Goal: Use online tool/utility: Use online tool/utility

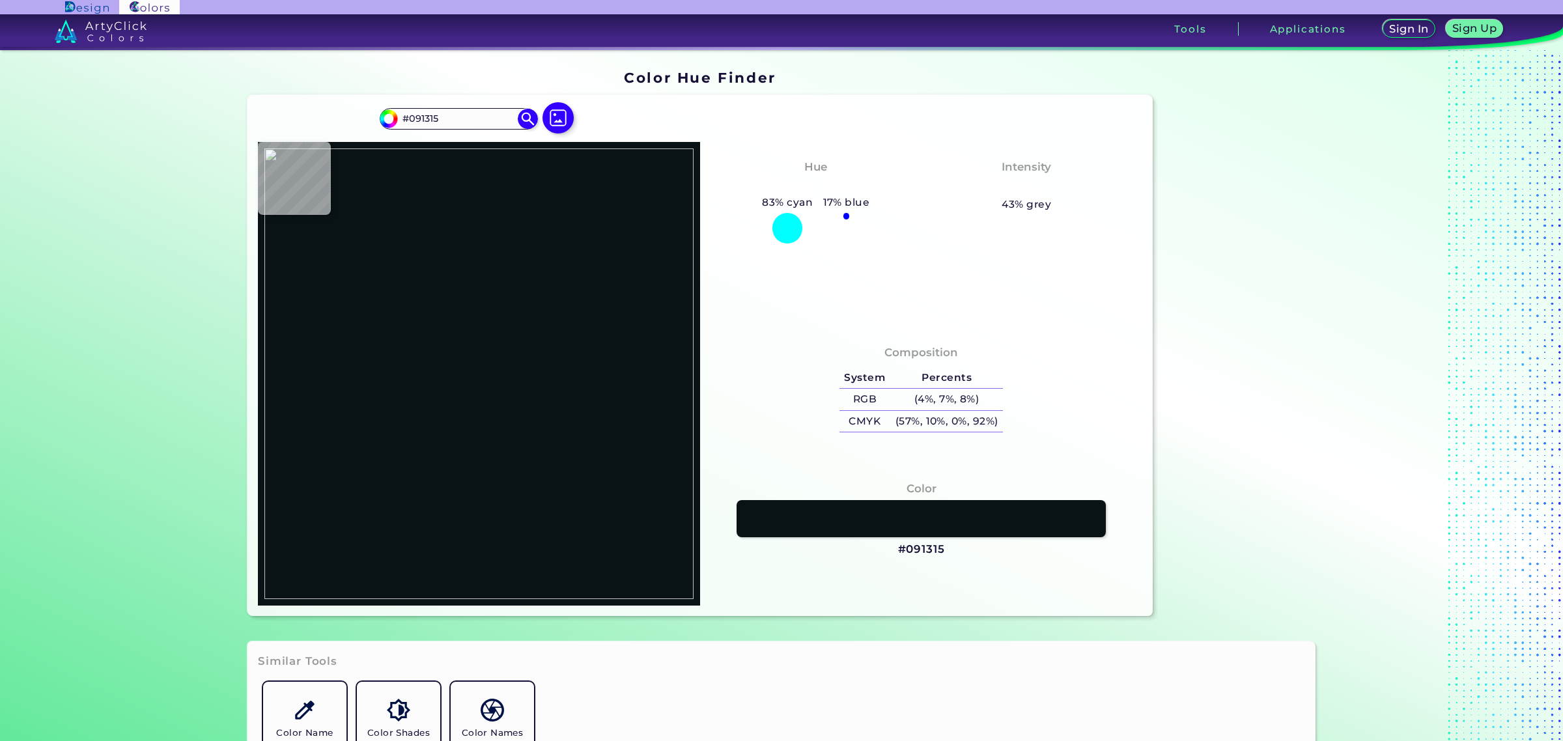
type input "#000000"
type input "#e5e5e3"
type input "#E5E5E3"
type input "#e7e7e5"
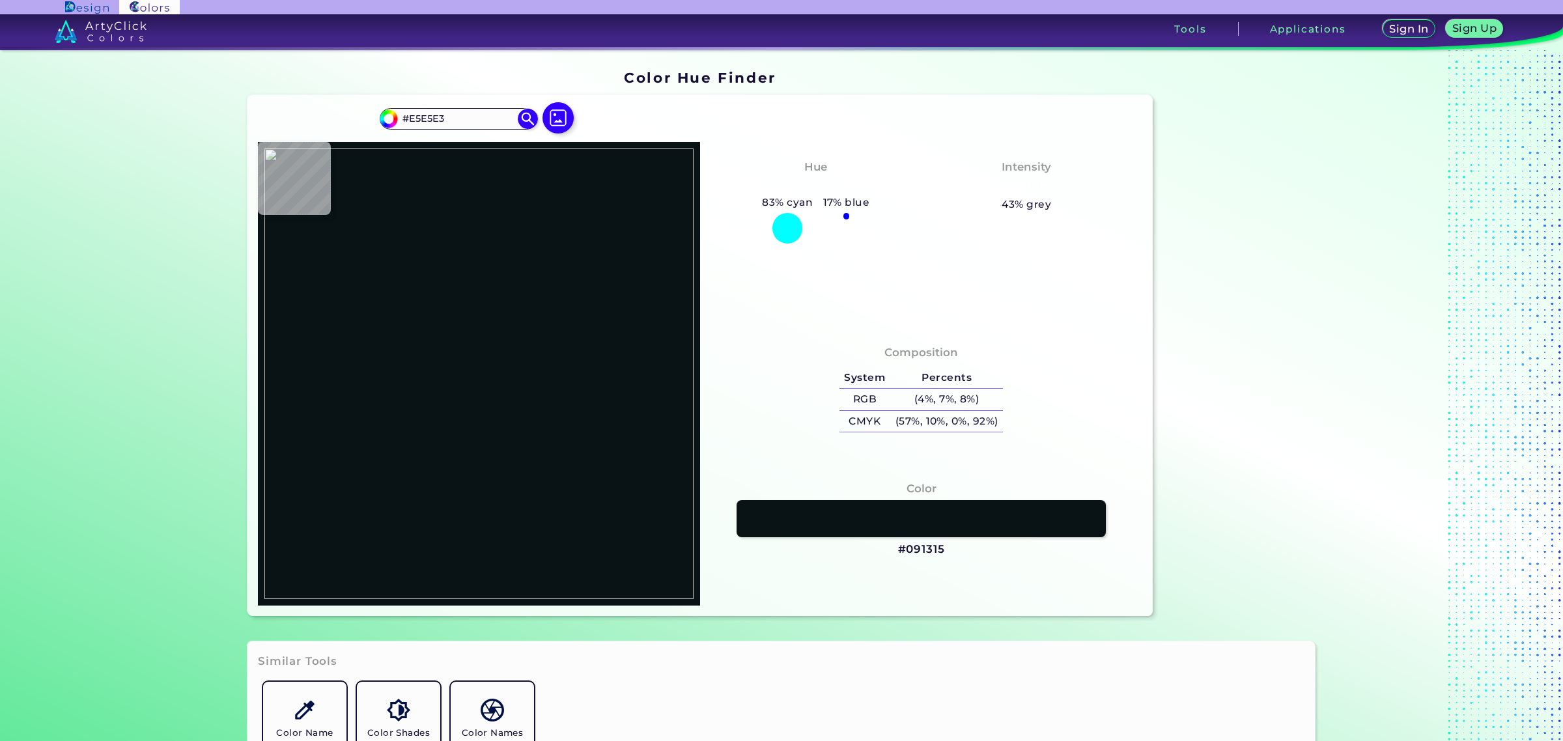
type input "#E7E7E5"
type input "#e8e8e6"
type input "#E8E8E6"
type input "#e9e9e7"
type input "#E9E9E7"
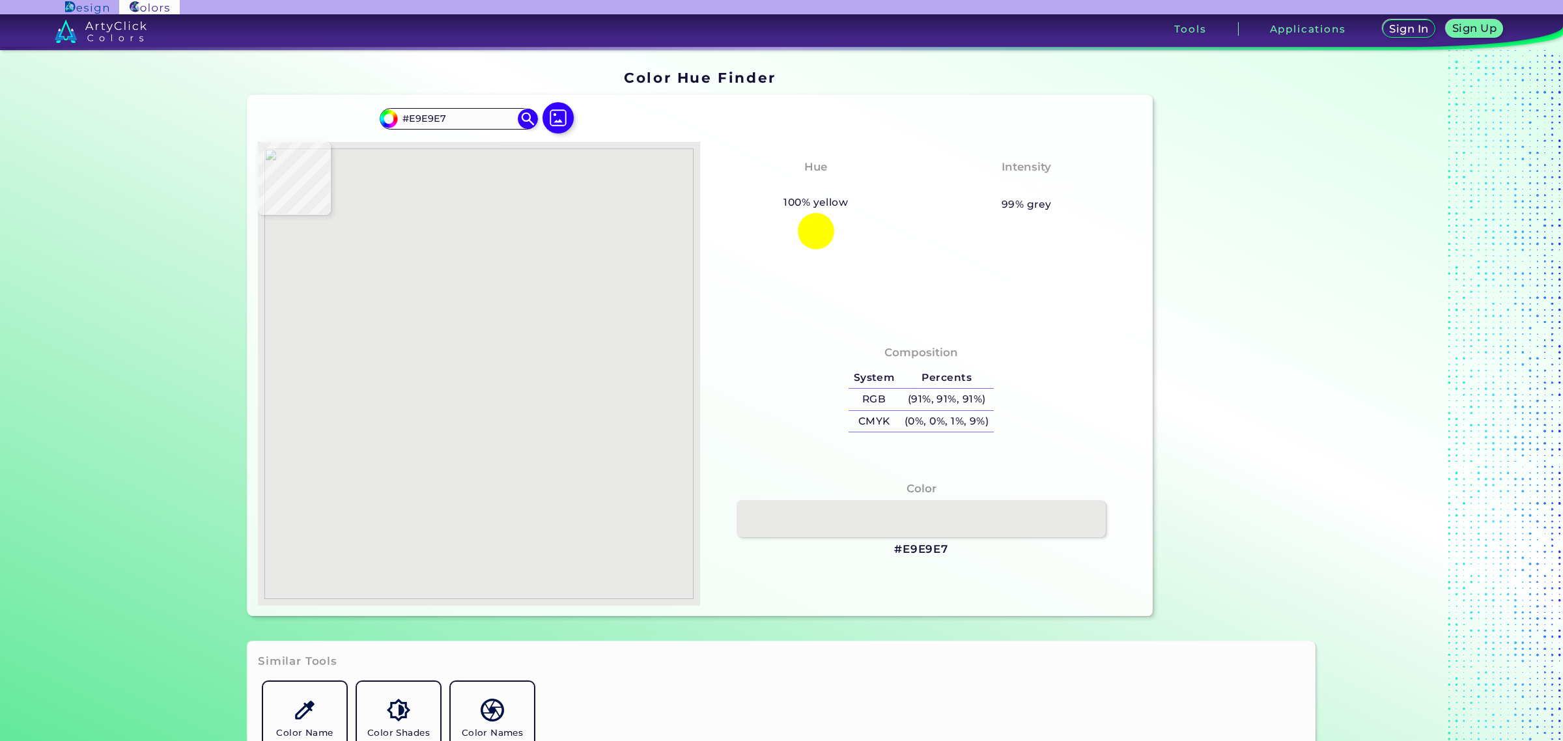
type input "#ebebe9"
type input "#EBEBE9"
type input "#ececea"
type input "#ECECEA"
type input "#ededeb"
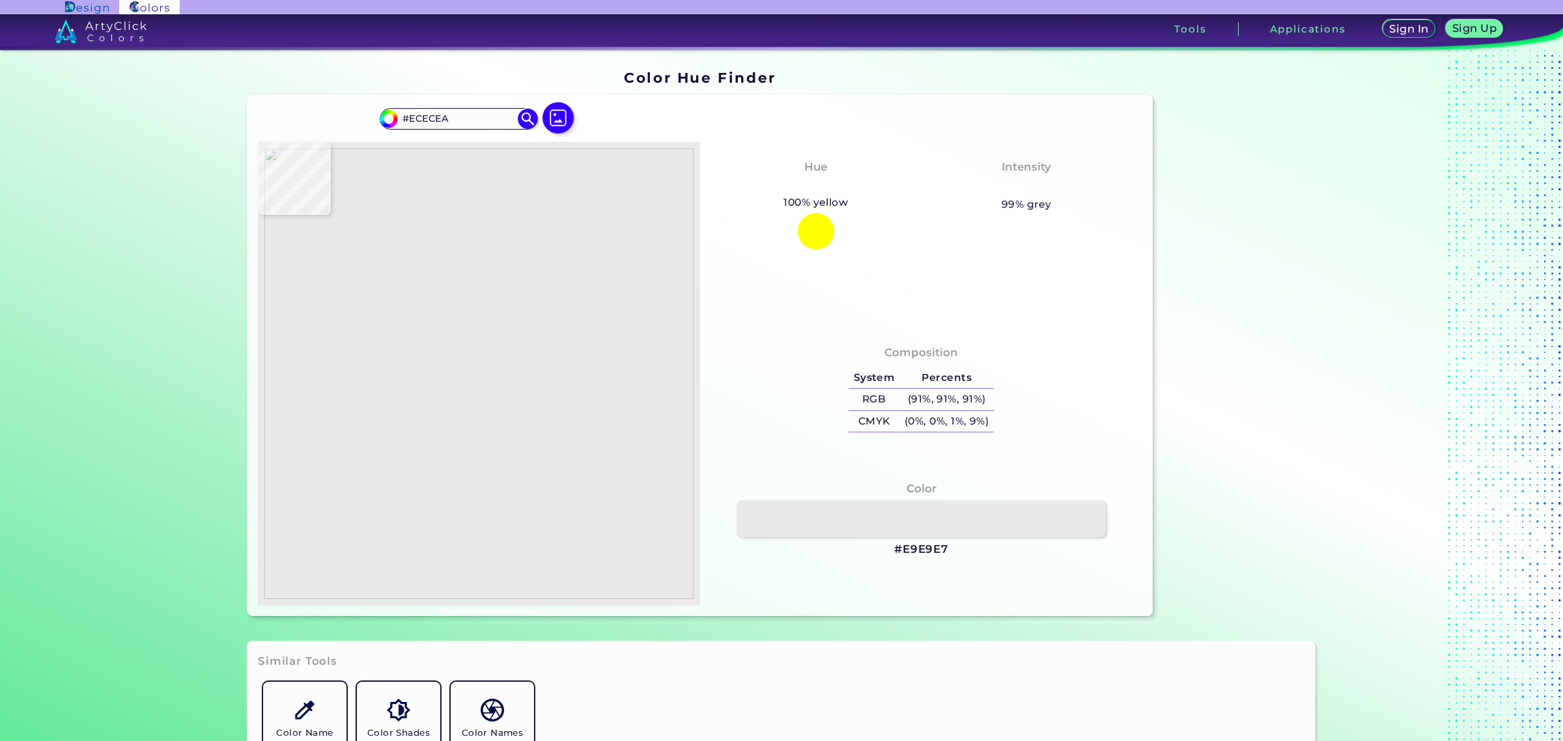
type input "#EDEDEB"
type input "#efefed"
type input "#EFEFED"
type input "#eeeeec"
type input "#EEEEEC"
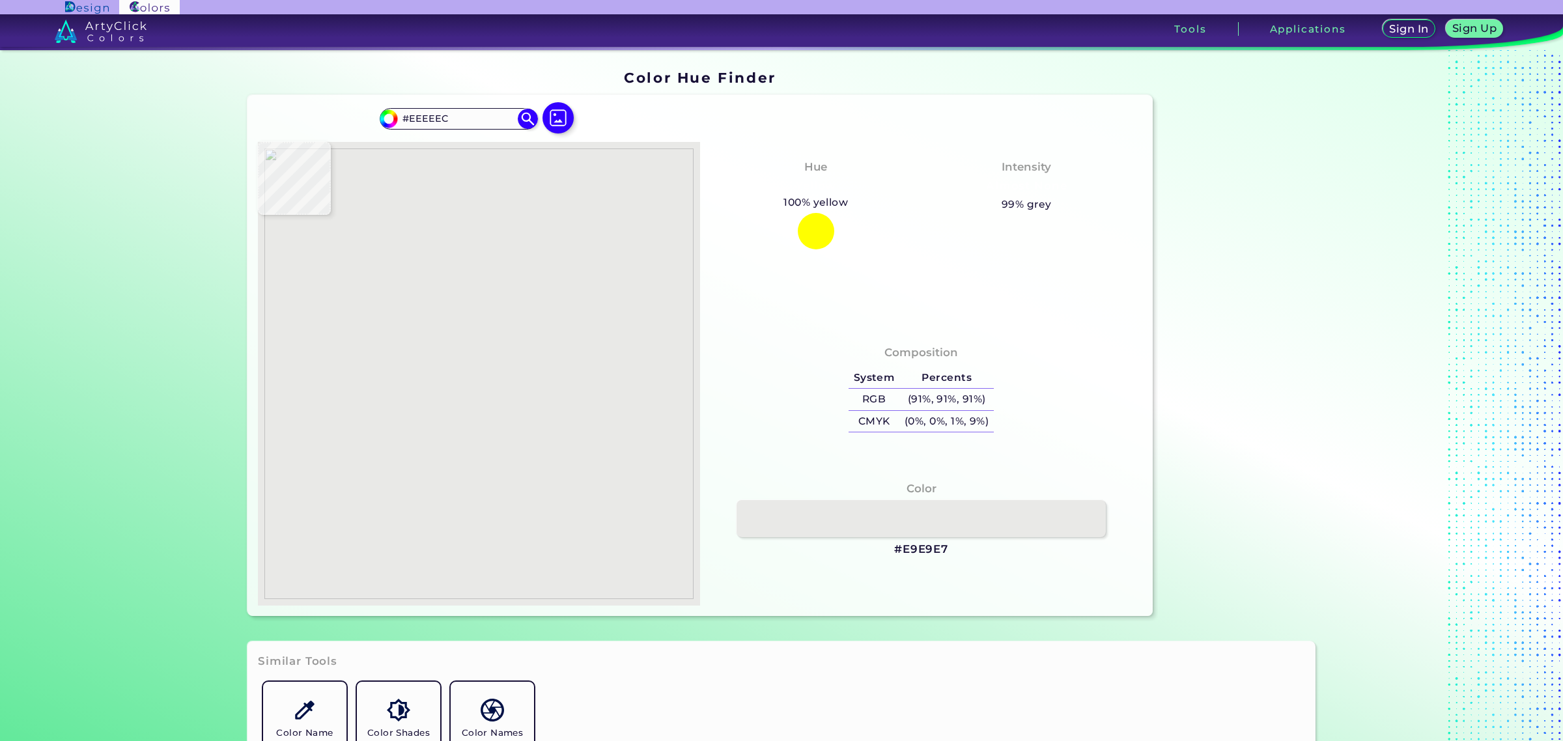
type input "#efefed"
type input "#EFEFED"
type input "#eeeeec"
type input "#EEEEEC"
type input "#efefed"
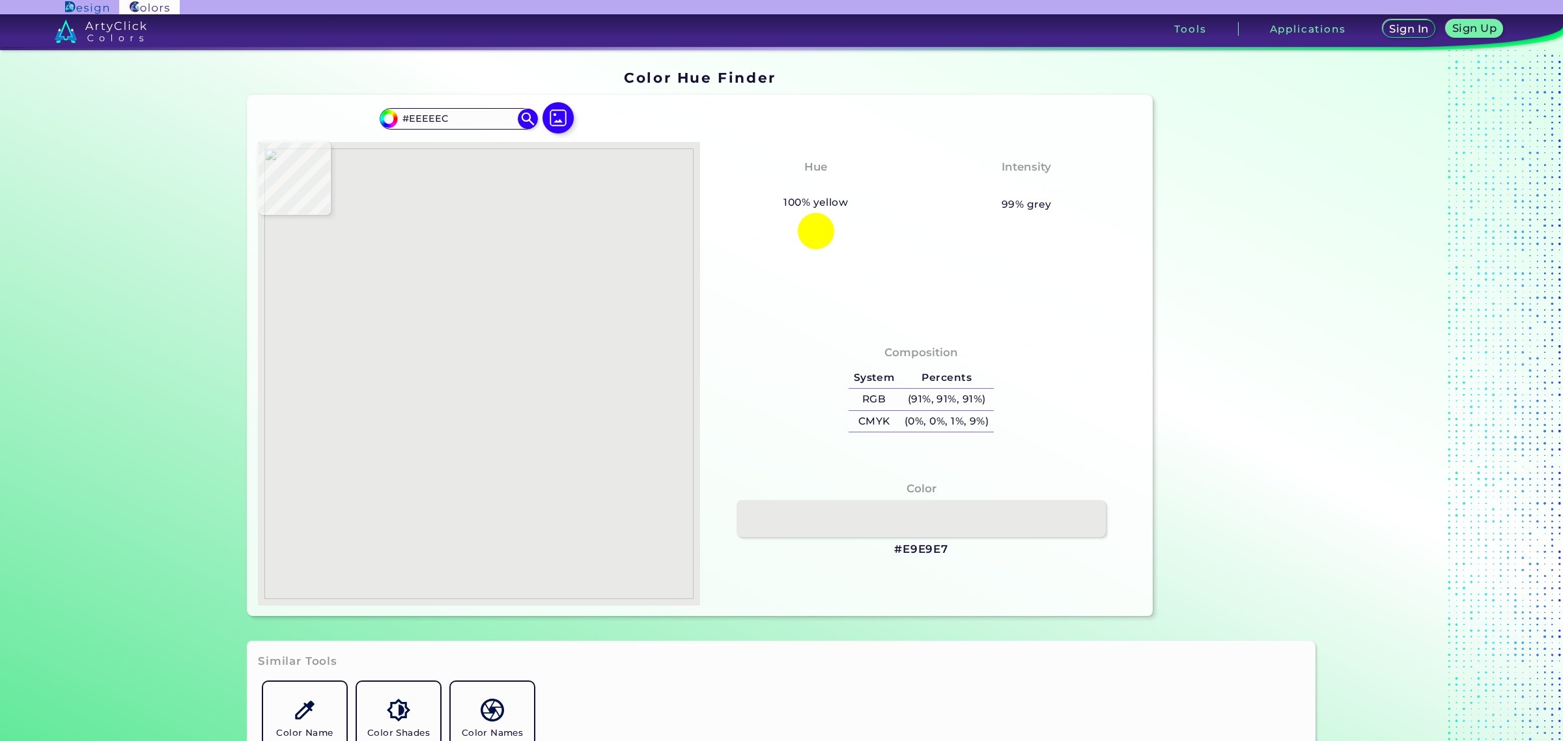
type input "#EFEFED"
type input "#f0f0ee"
type input "#F0F0EE"
type input "#e6e4e7"
type input "#E6E4E7"
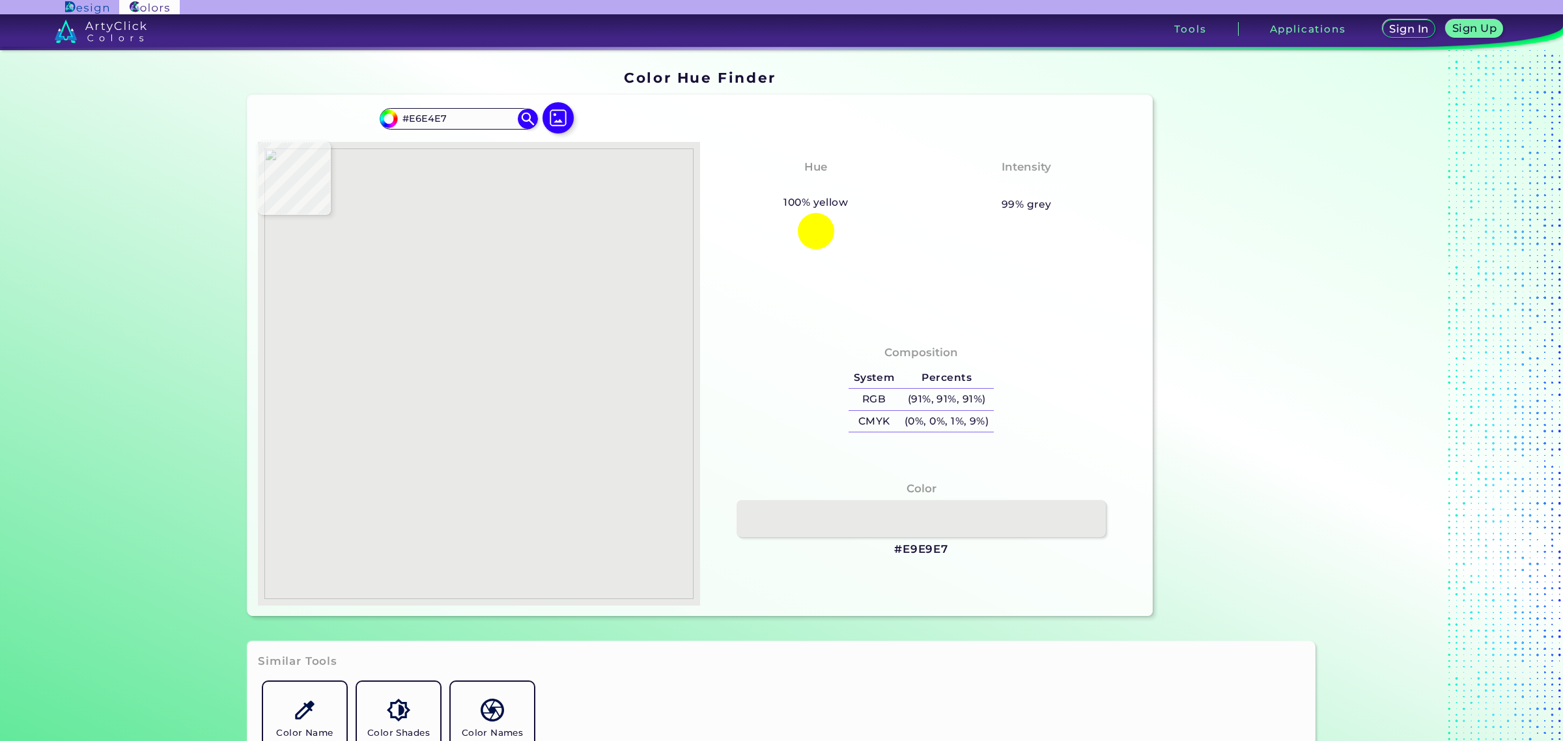
type input "#ddbba2"
type input "#DDBBA2"
type input "#debea5"
type input "#DEBEA5"
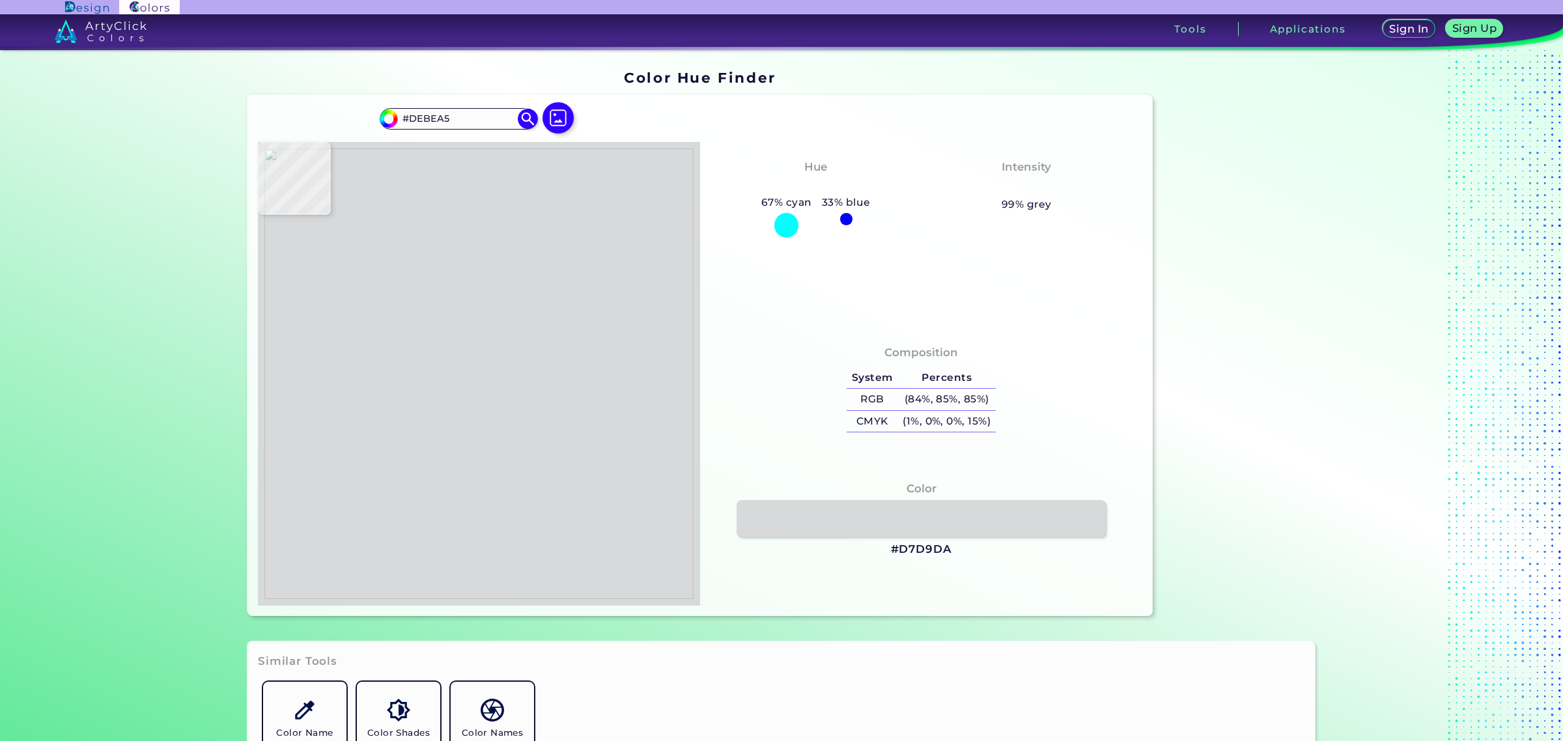
type input "#d7d9da"
type input "#D7D9DA"
type input "#c7c6cb"
type input "#C7C6CB"
type input "#bdbcc1"
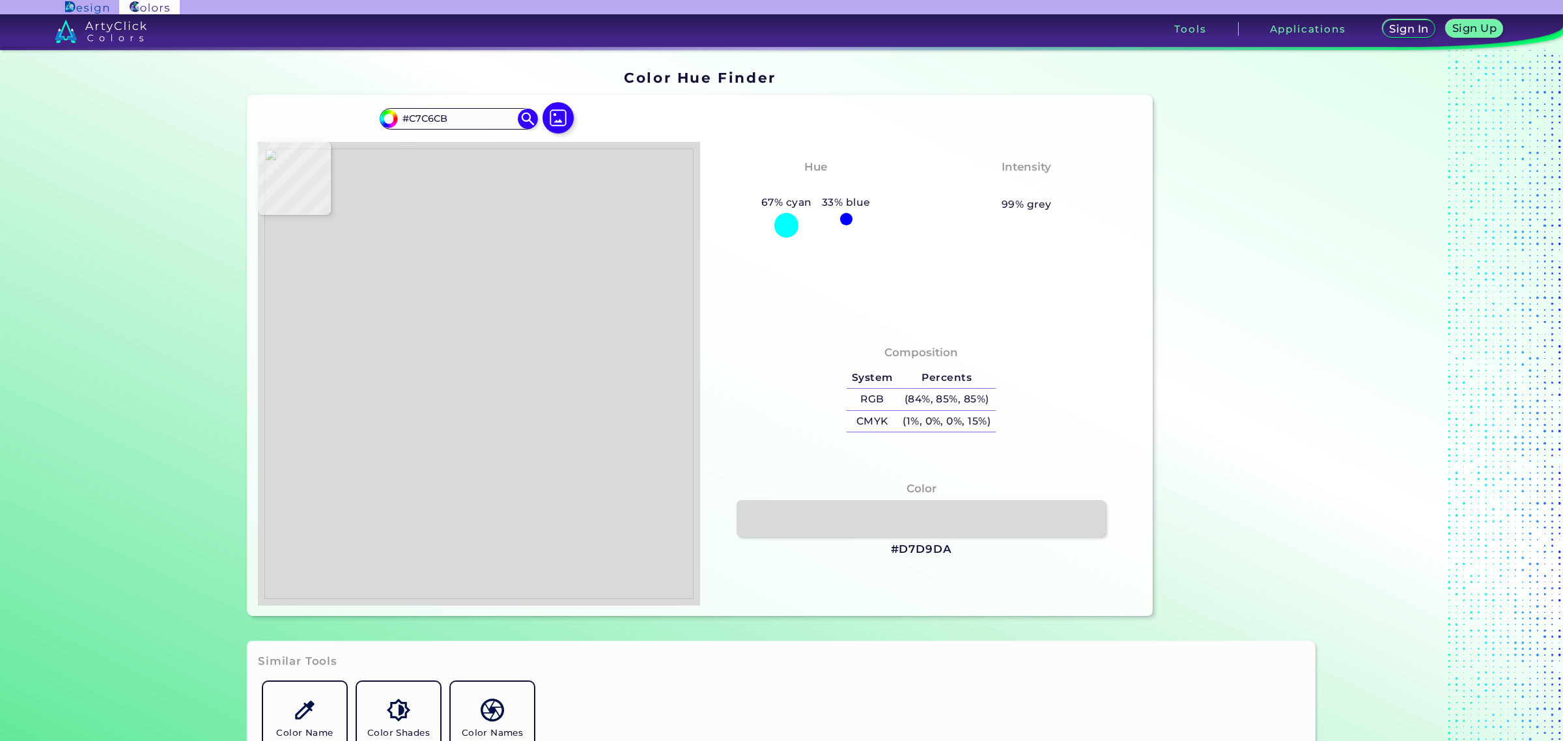
type input "#BDBCC1"
type input "#dedde2"
type input "#DEDDE2"
type input "#cdced3"
type input "#CDCED3"
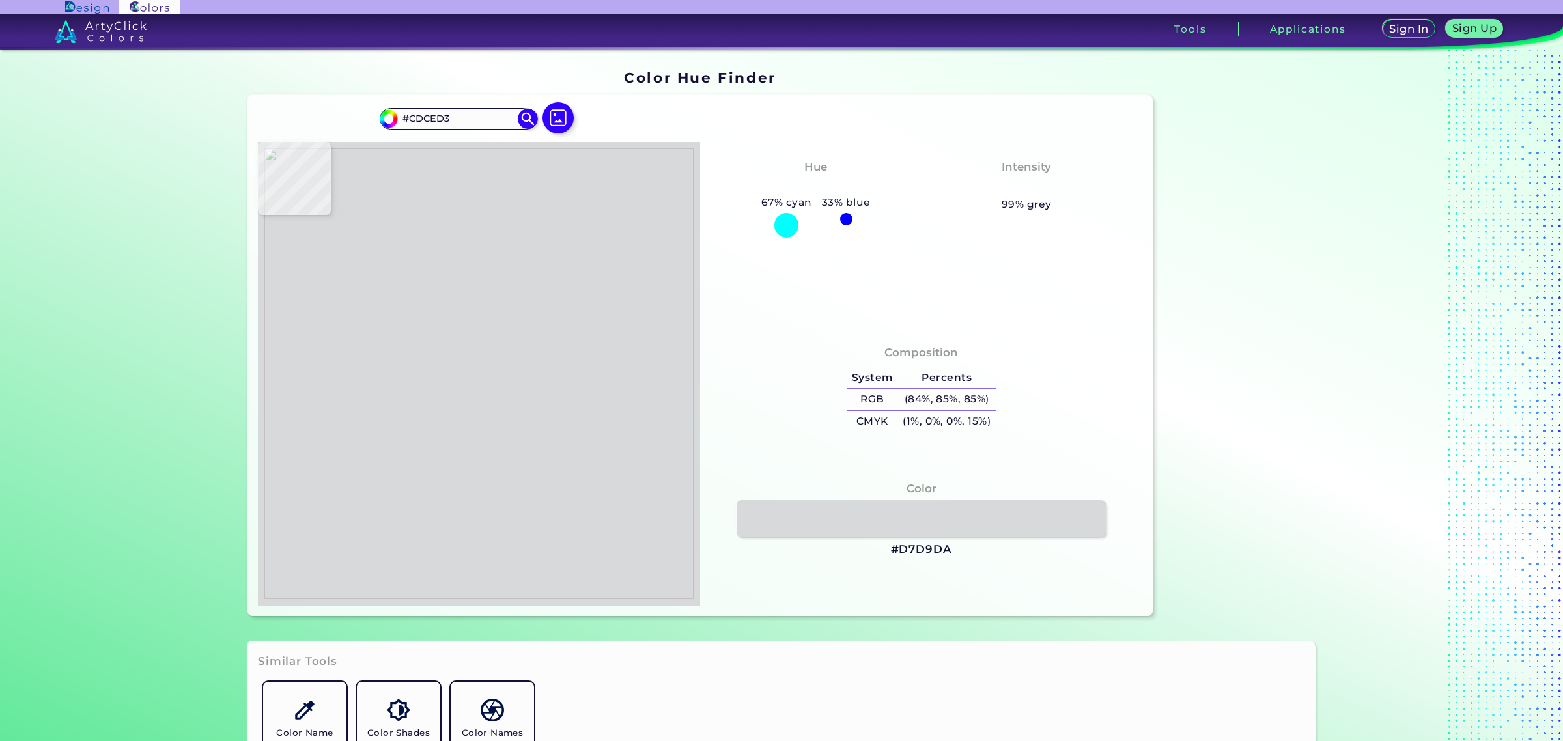
type input "#d4d3d8"
type input "#D4D3D8"
type input "#c2c2c7"
type input "#C2C2C7"
type input "#cecdd2"
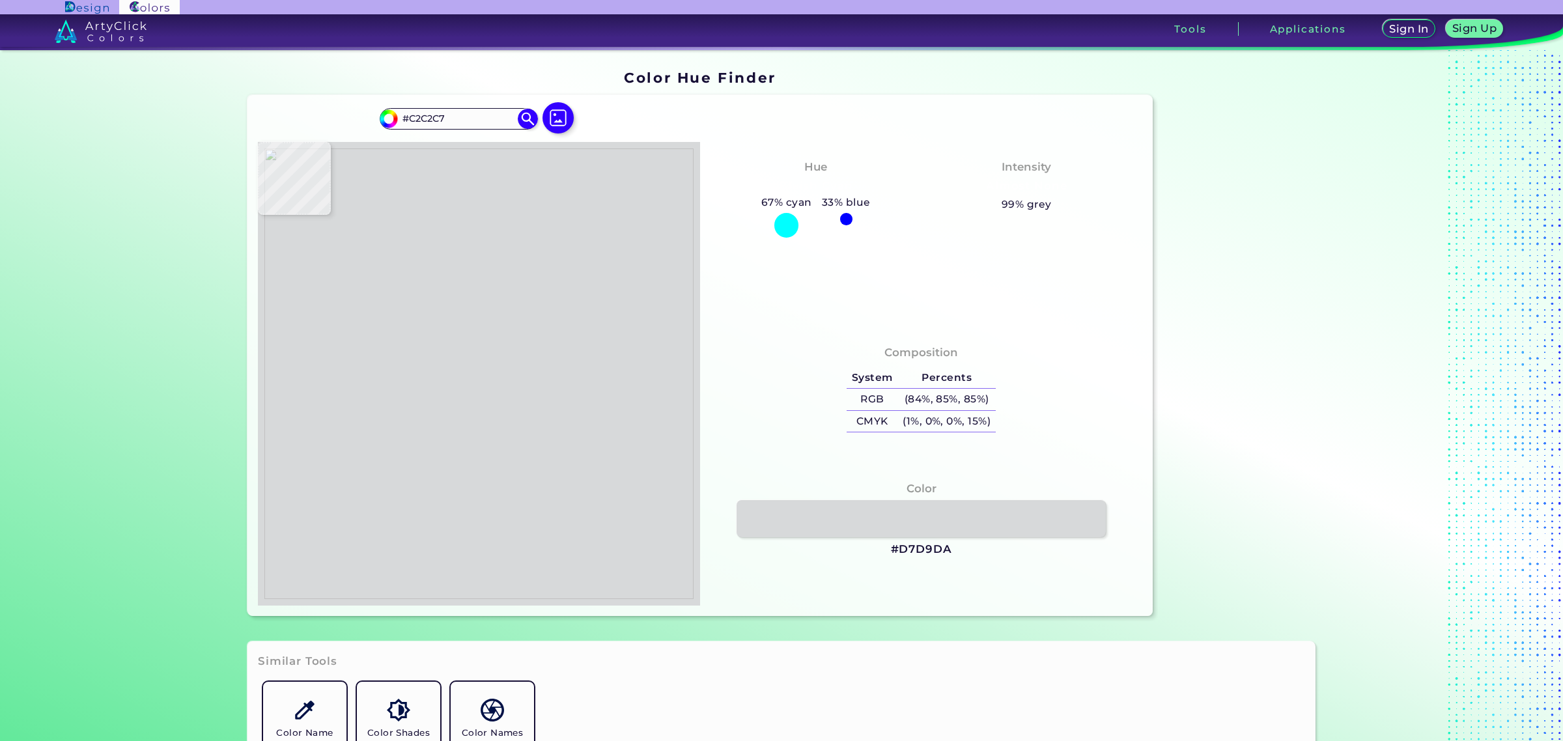
type input "#CECDD2"
type input "#cecdd3"
type input "#CECDD3"
type input "#d3d3d7"
type input "#D3D3D7"
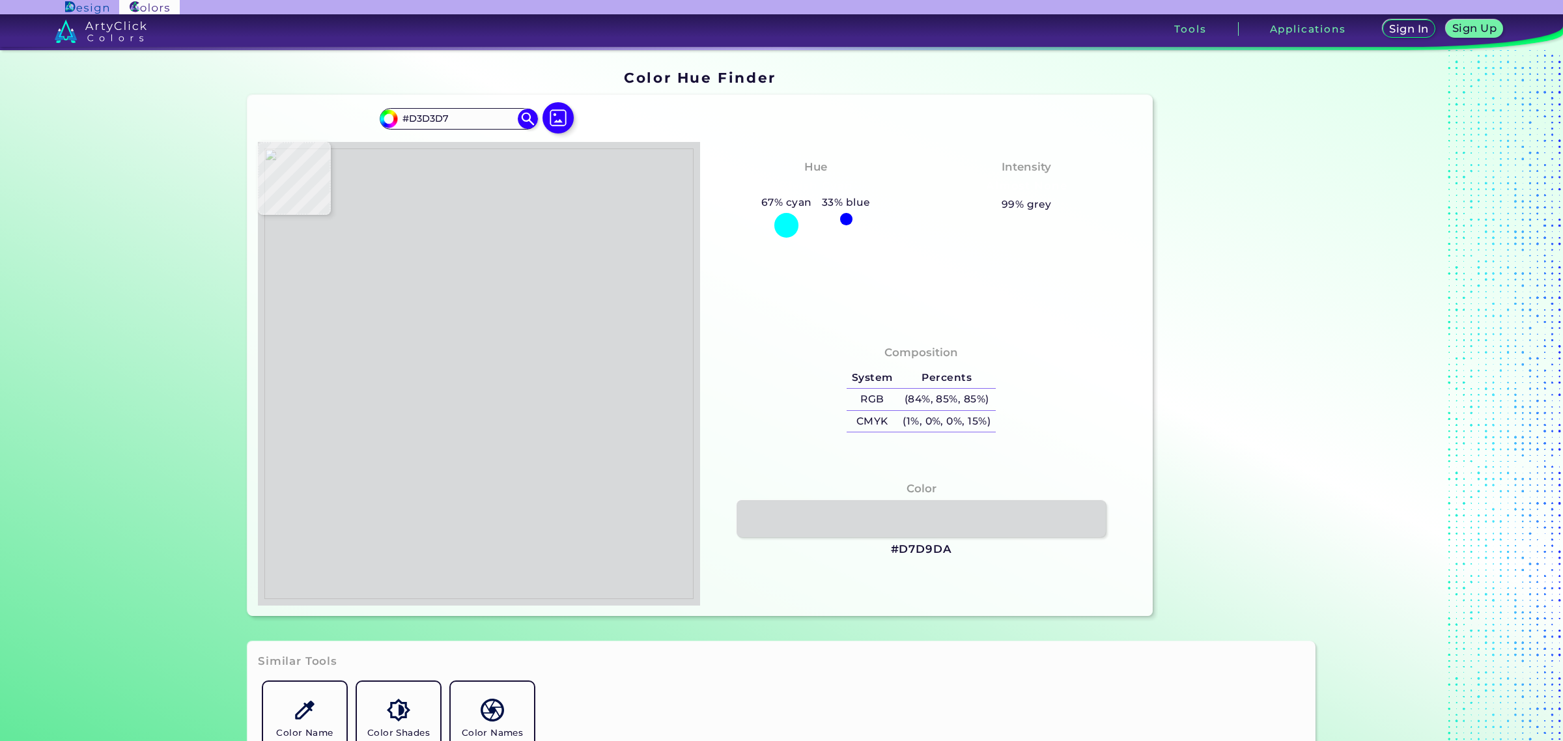
type input "#cdced2"
type input "#CDCED2"
type input "#cbcbcf"
type input "#CBCBCF"
type input "#d1d0d5"
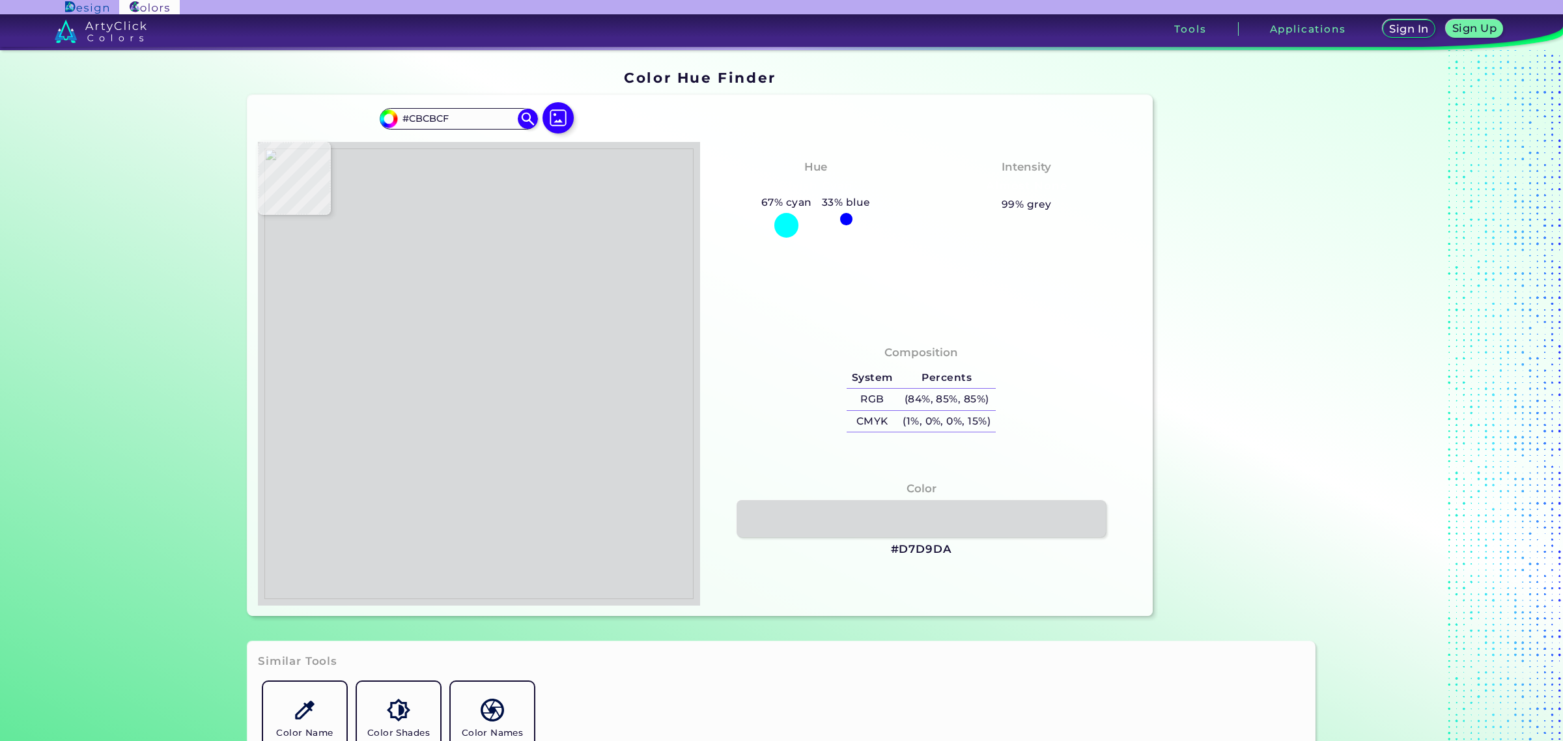
type input "#D1D0D5"
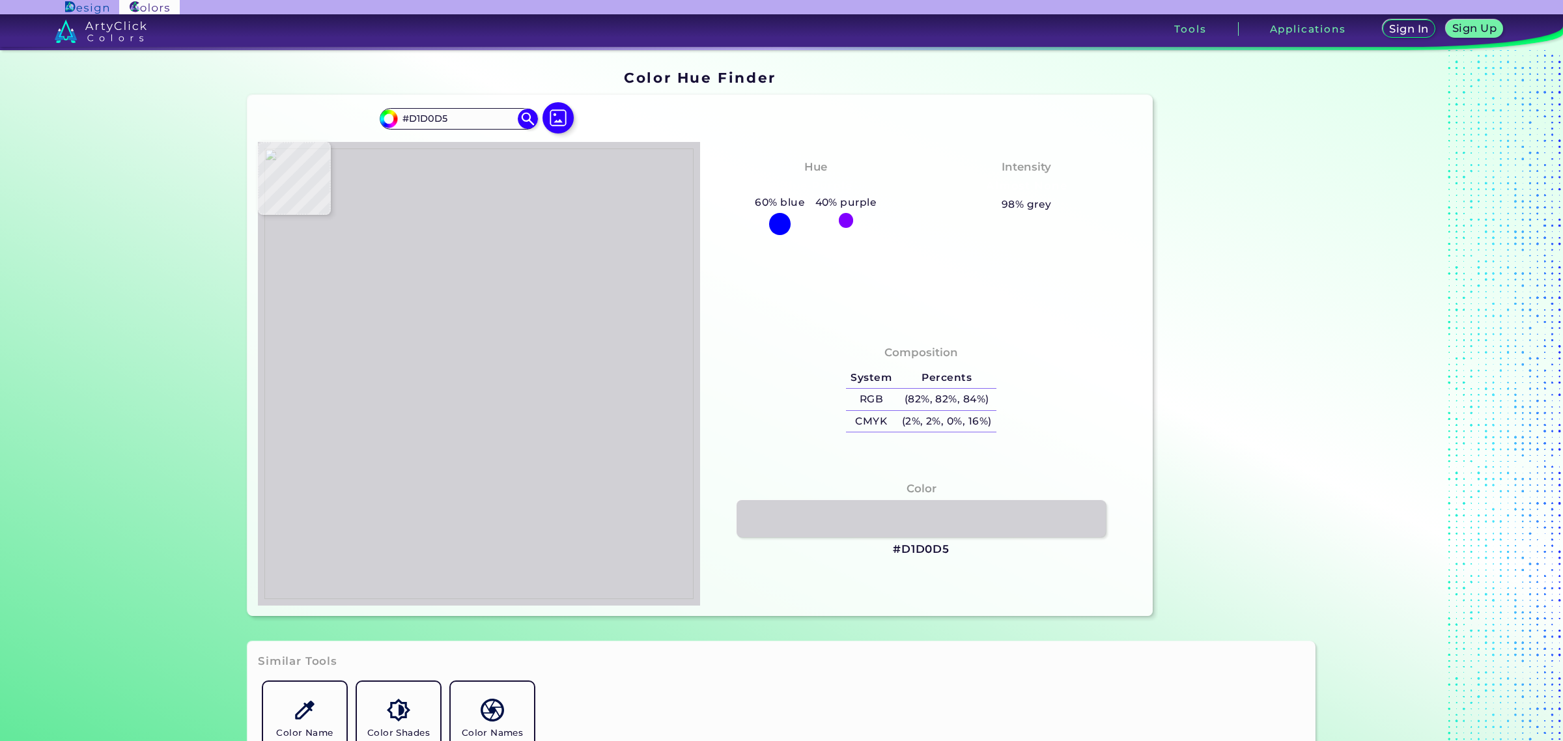
type input "#d3d2d7"
type input "#D3D2D7"
type input "#e3e3e5"
type input "#E3E3E5"
type input "#d6d7d9"
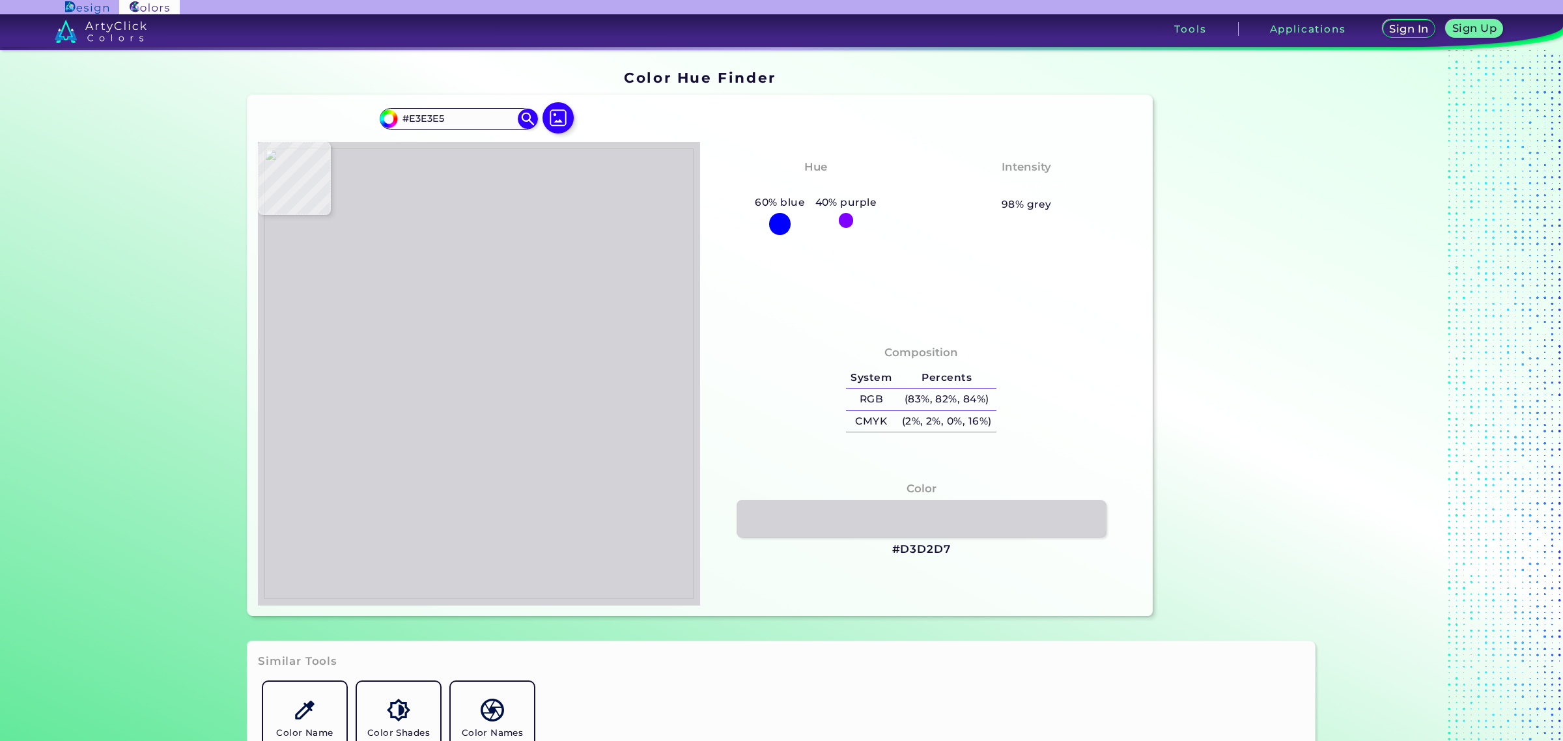
type input "#D6D7D9"
type input "#c2c3c7"
type input "#C2C3C7"
type input "#d0d0d4"
type input "#D0D0D4"
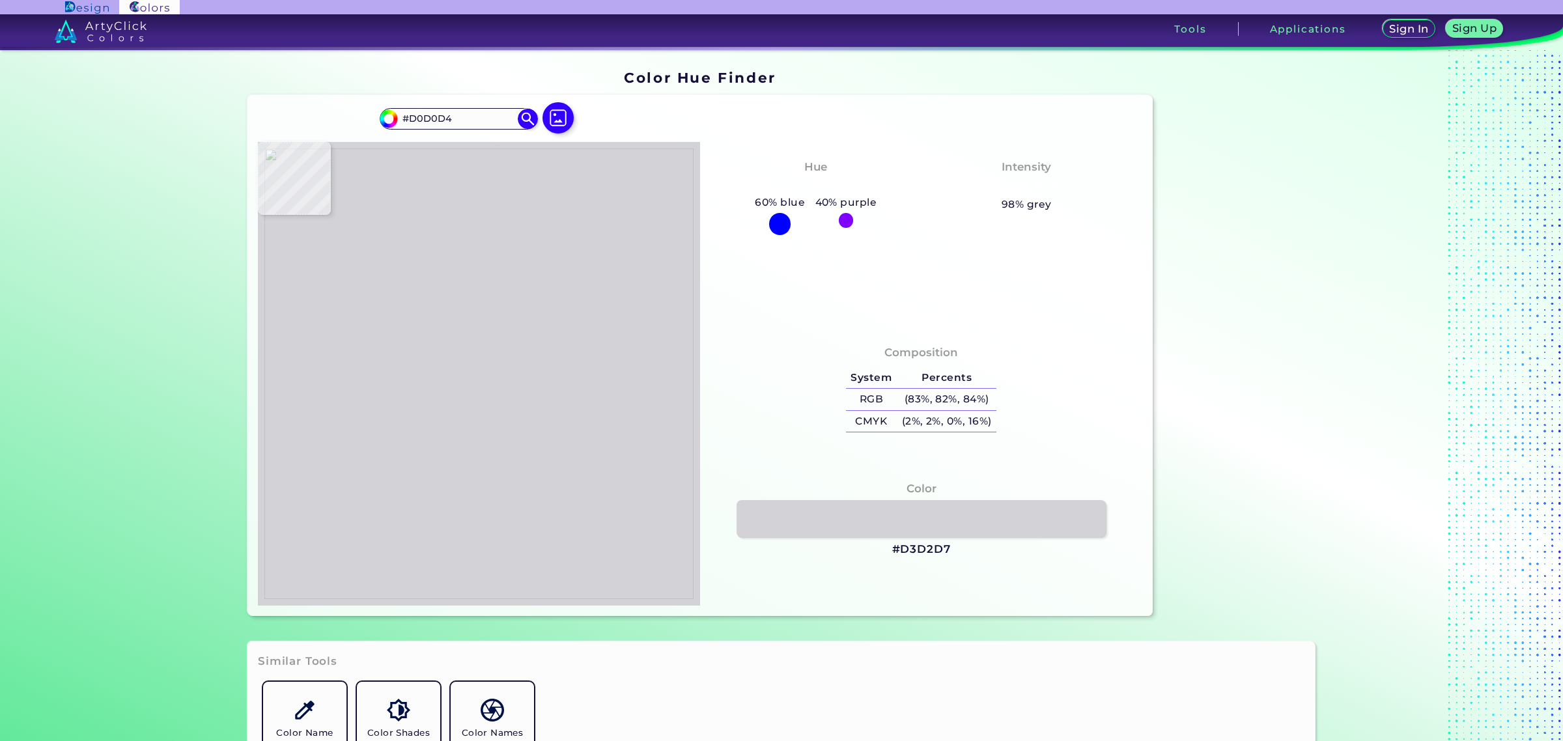
type input "#d3d2d7"
type input "#D3D2D7"
type input "#bcbbc1"
type input "#BCBBC1"
type input "#c1bfc6"
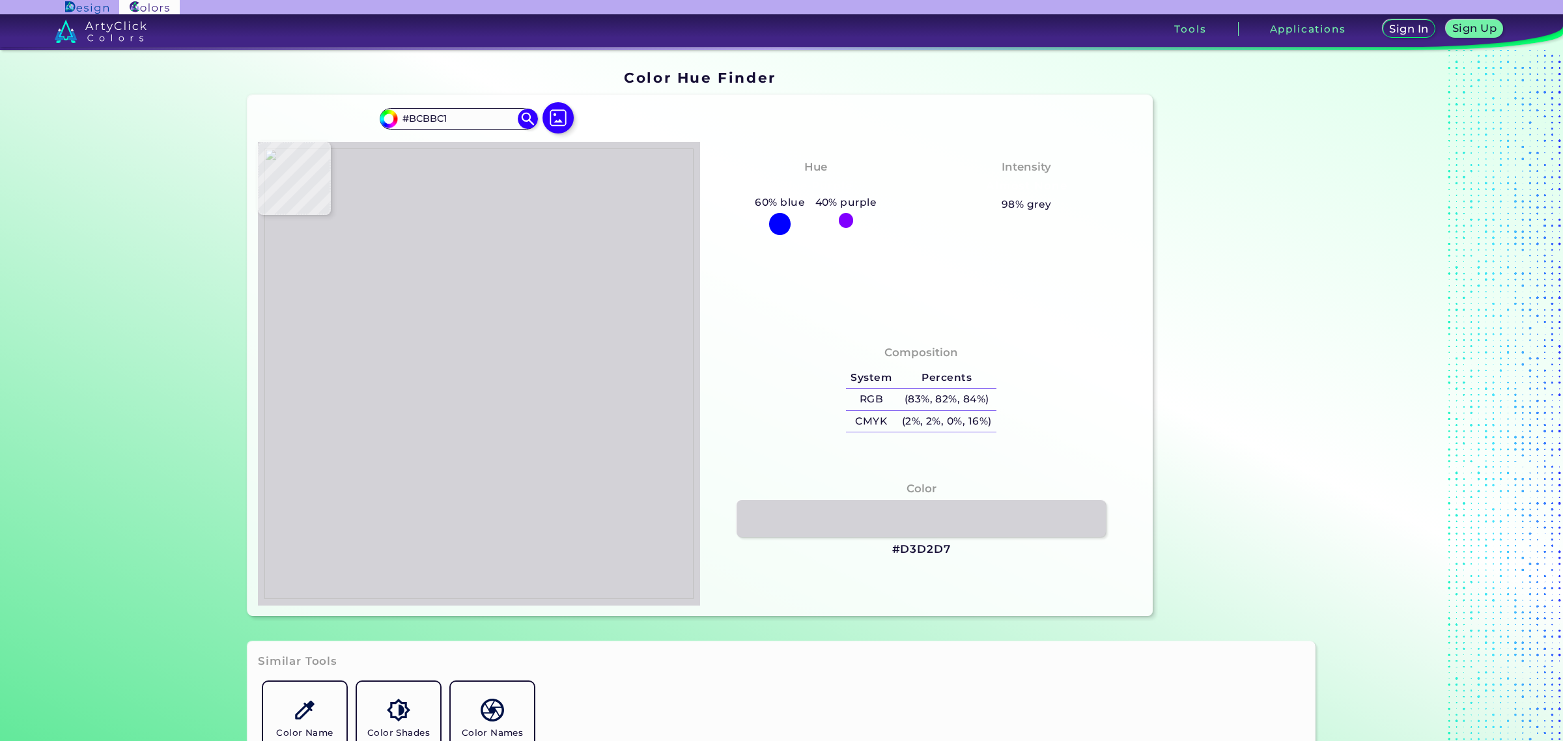
type input "#C1BFC6"
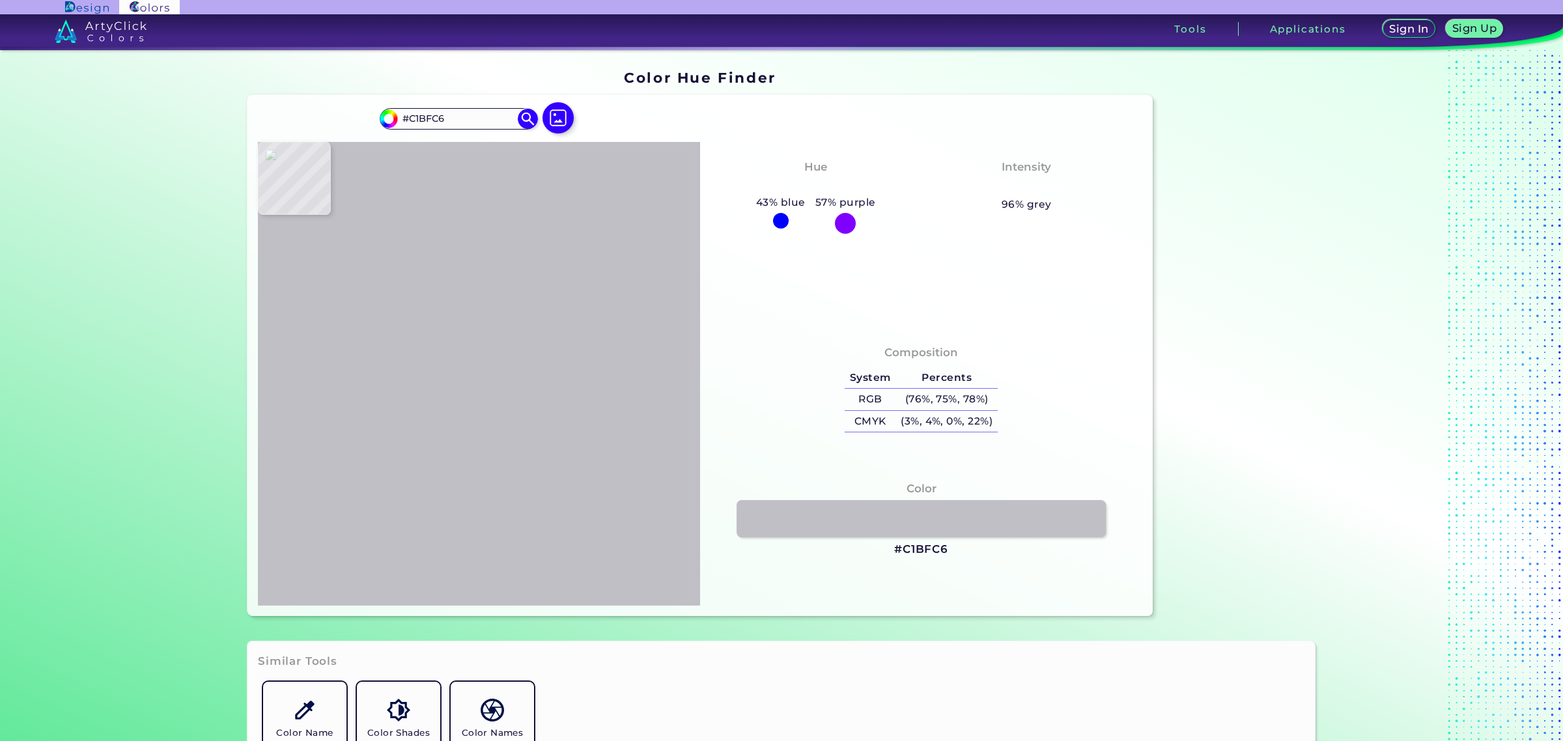
type input "#cacbcf"
type input "#CACBCF"
type input "#c8c9ce"
type input "#C8C9CE"
type input "#d3d2d7"
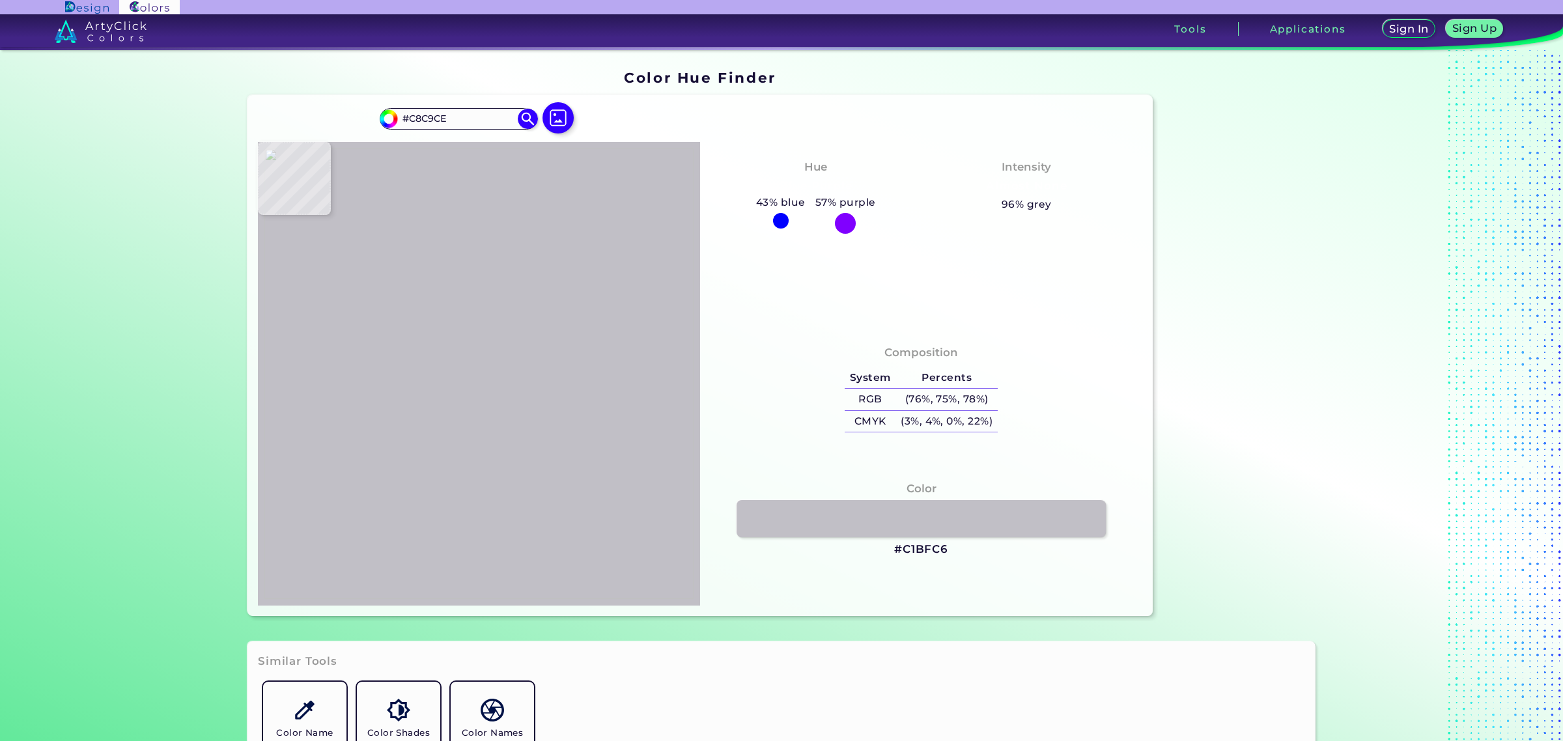
type input "#D3D2D7"
type input "#c4c3c9"
type input "#C4C3C9"
type input "#d0d0d3"
type input "#D0D0D3"
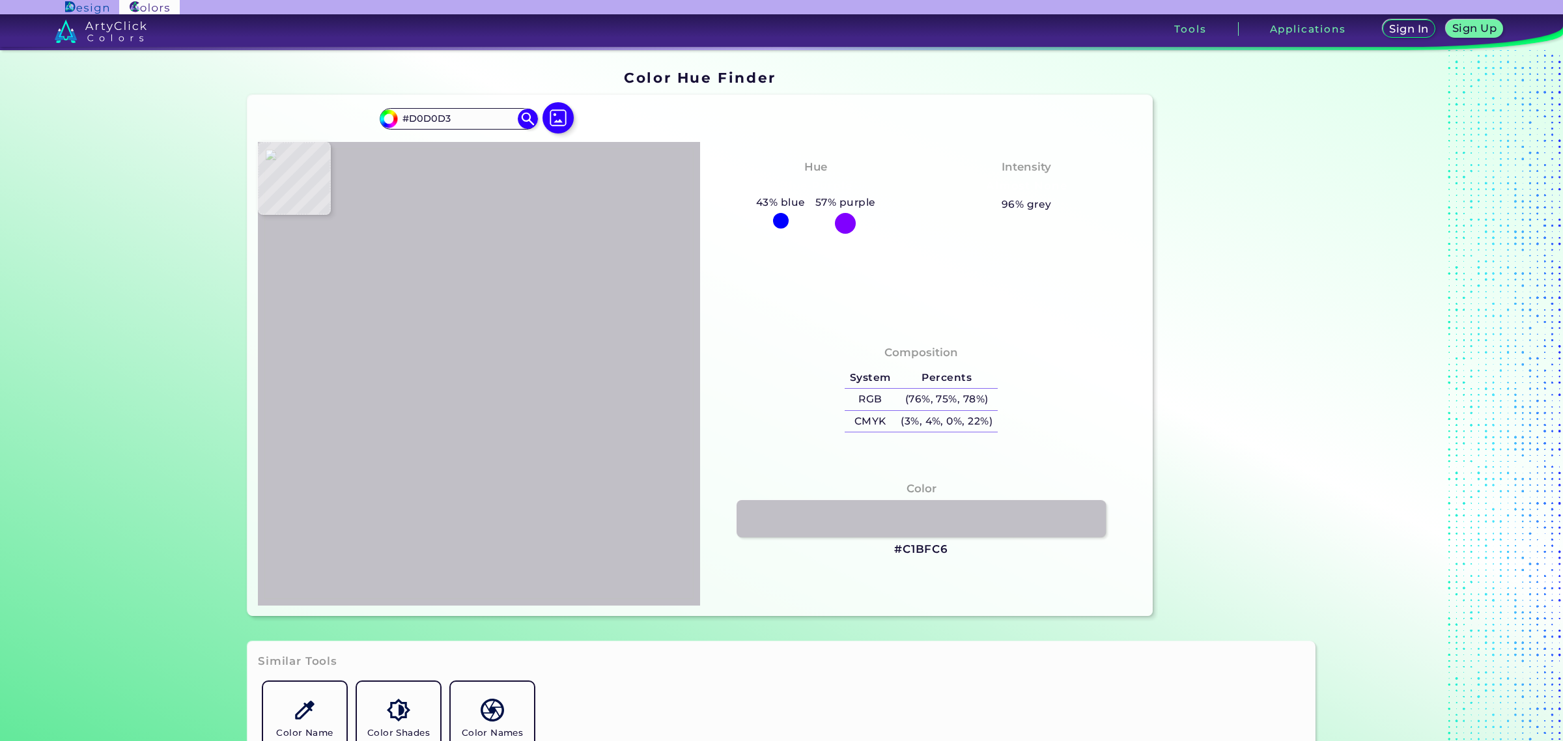
type input "#d1d0d5"
type input "#D1D0D5"
type input "#c4c3c9"
type input "#C4C3C9"
type input "#dcdce0"
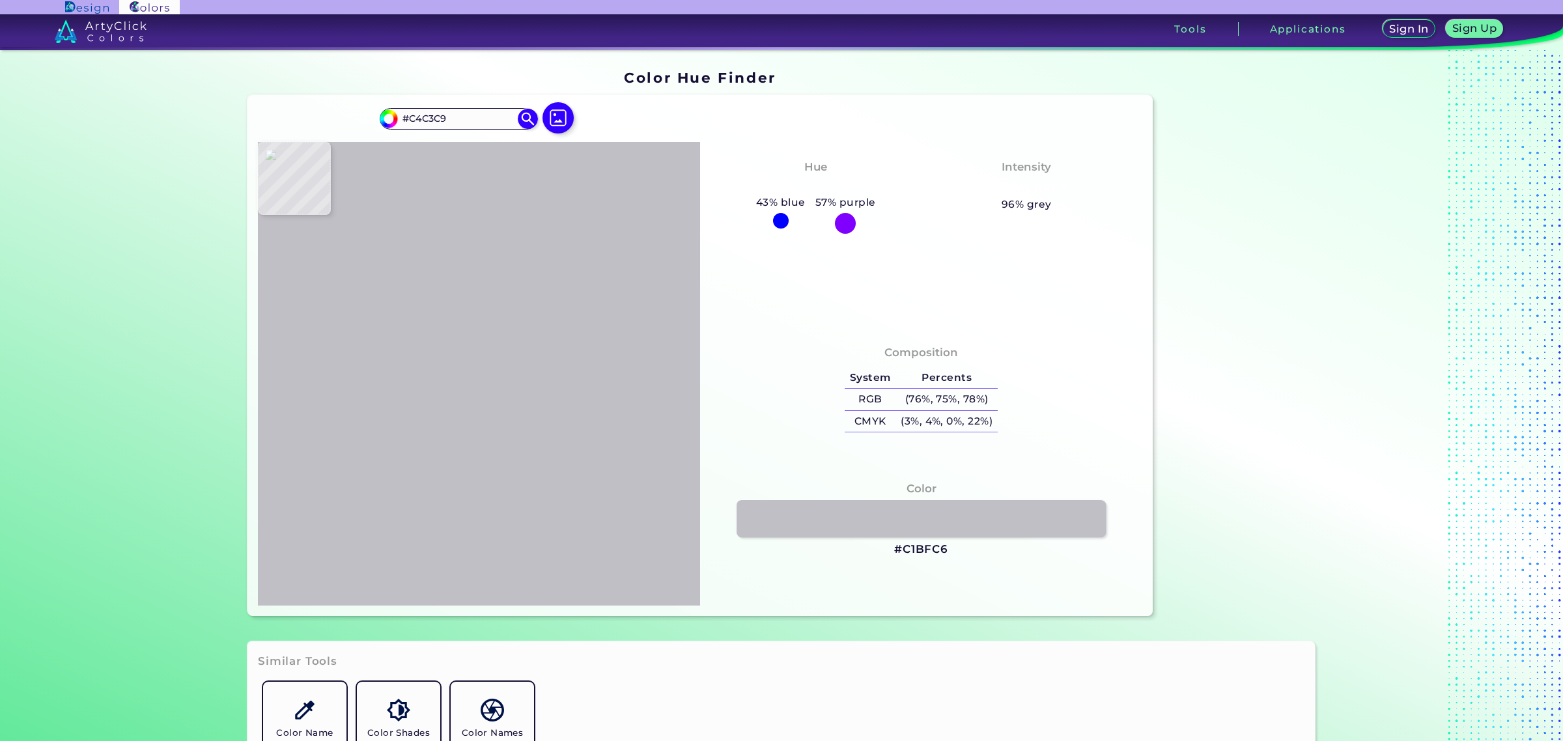
type input "#DCDCE0"
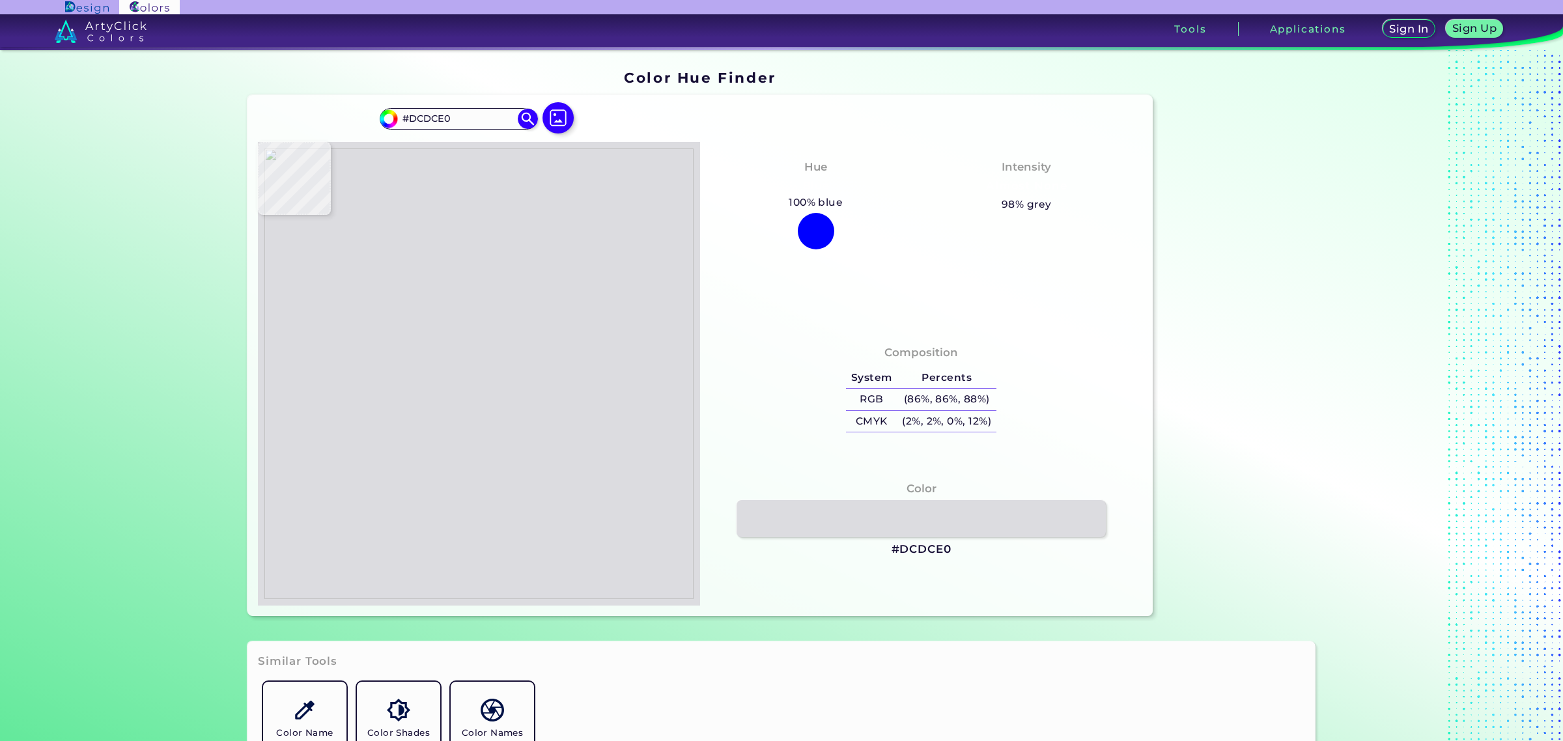
type input "#cbcacf"
type input "#CBCACF"
type input "#cacbcf"
type input "#CACBCF"
type input "#dad9de"
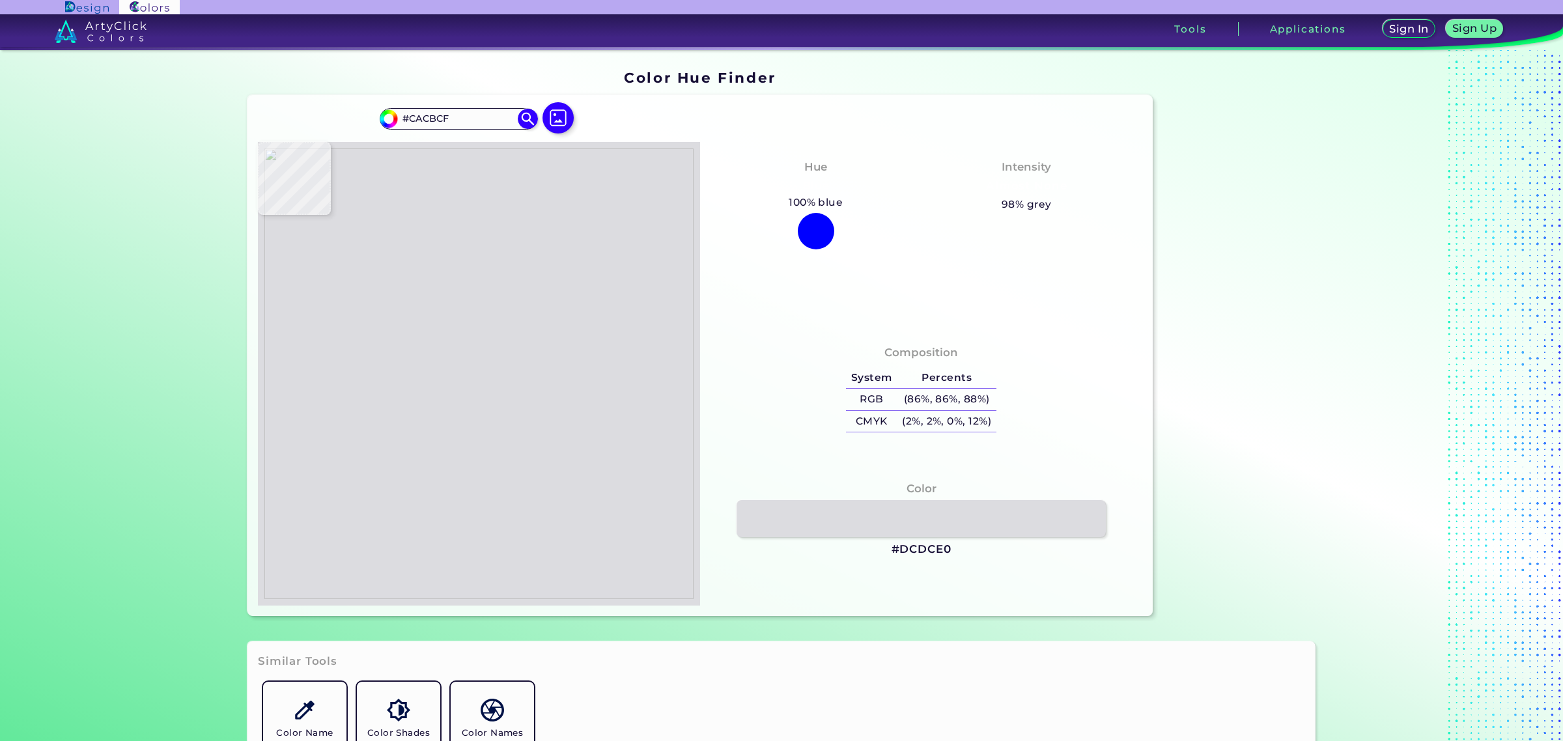
type input "#DAD9DE"
type input "#adadb2"
type input "#ADADB2"
type input "#c6c5ca"
type input "#C6C5CA"
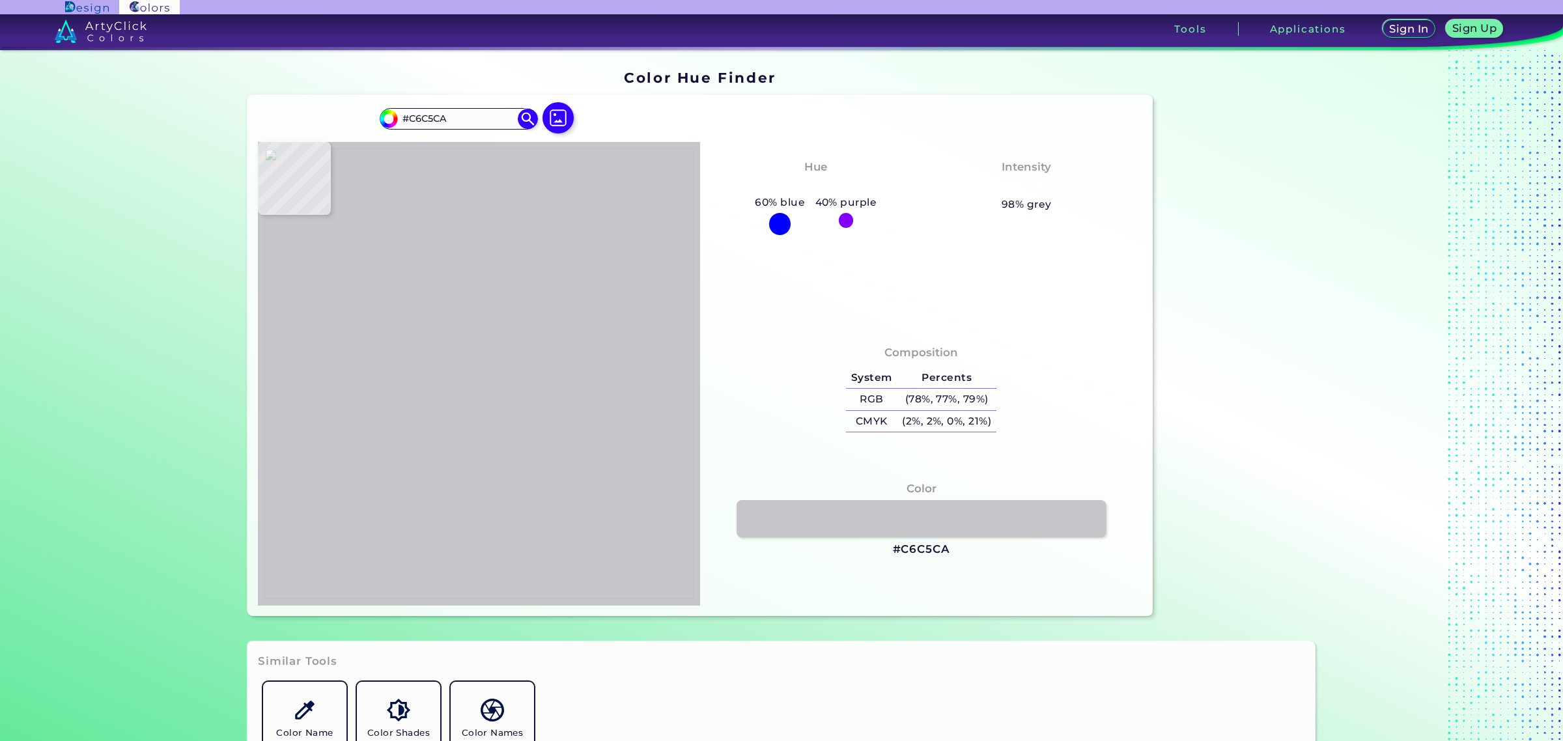
type input "#cecdd2"
type input "#CECDD2"
type input "#d0cfd5"
type input "#D0CFD5"
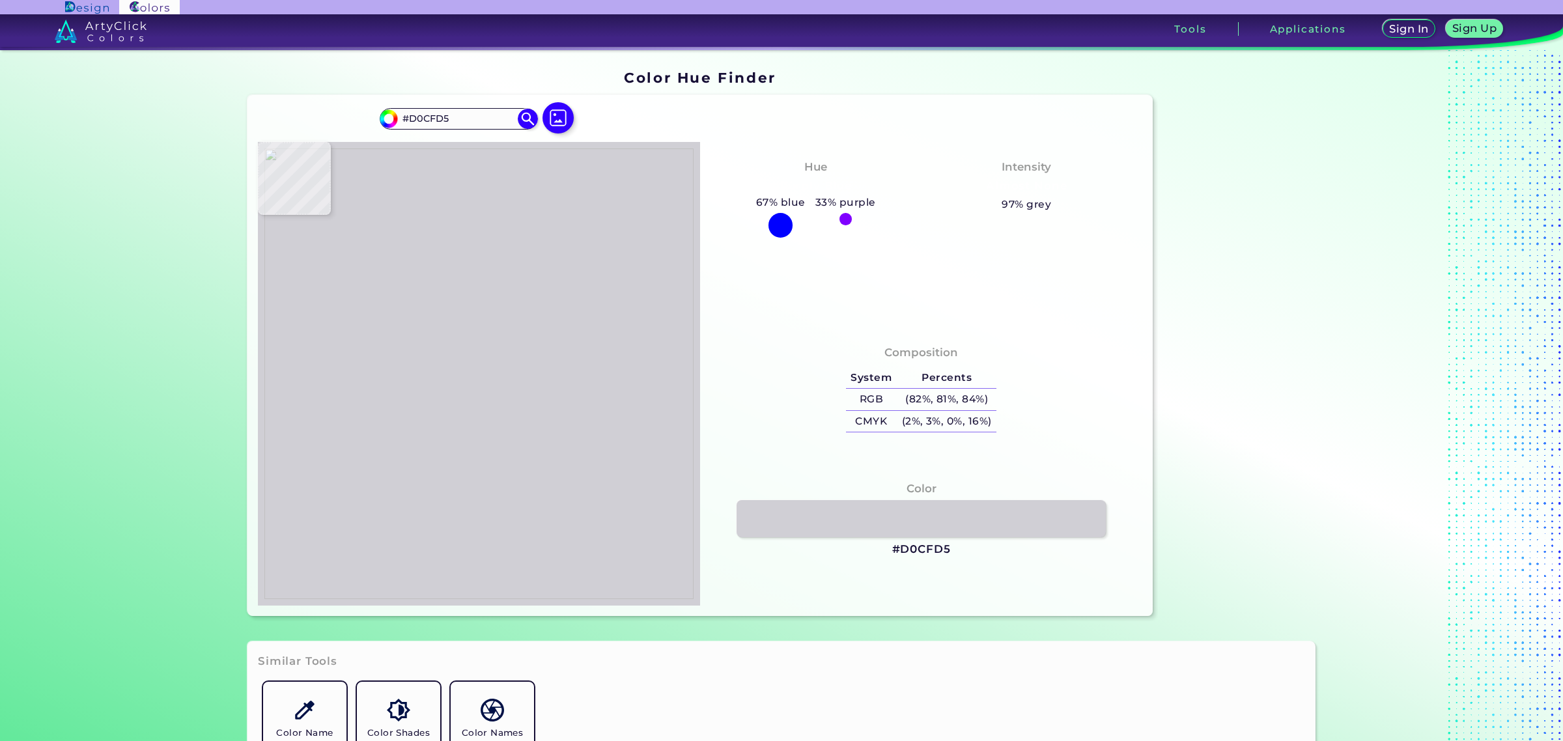
type input "#c4c3c9"
type input "#C4C3C9"
type input "#cecdd2"
type input "#CECDD2"
type input "#b4b5ba"
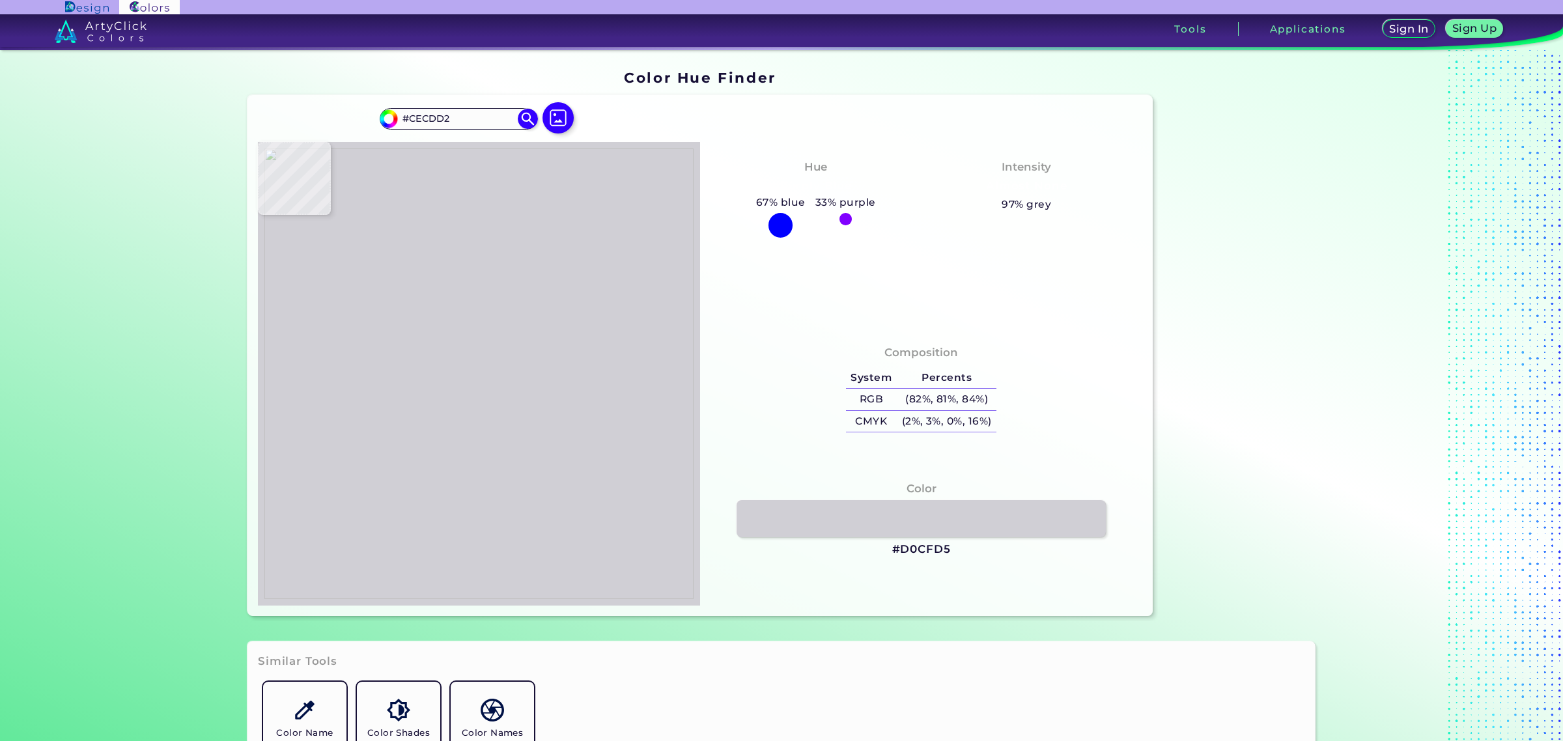
type input "#B4B5BA"
type input "#c2c1c7"
type input "#C2C1C7"
type input "#c7c6cc"
type input "#C7C6CC"
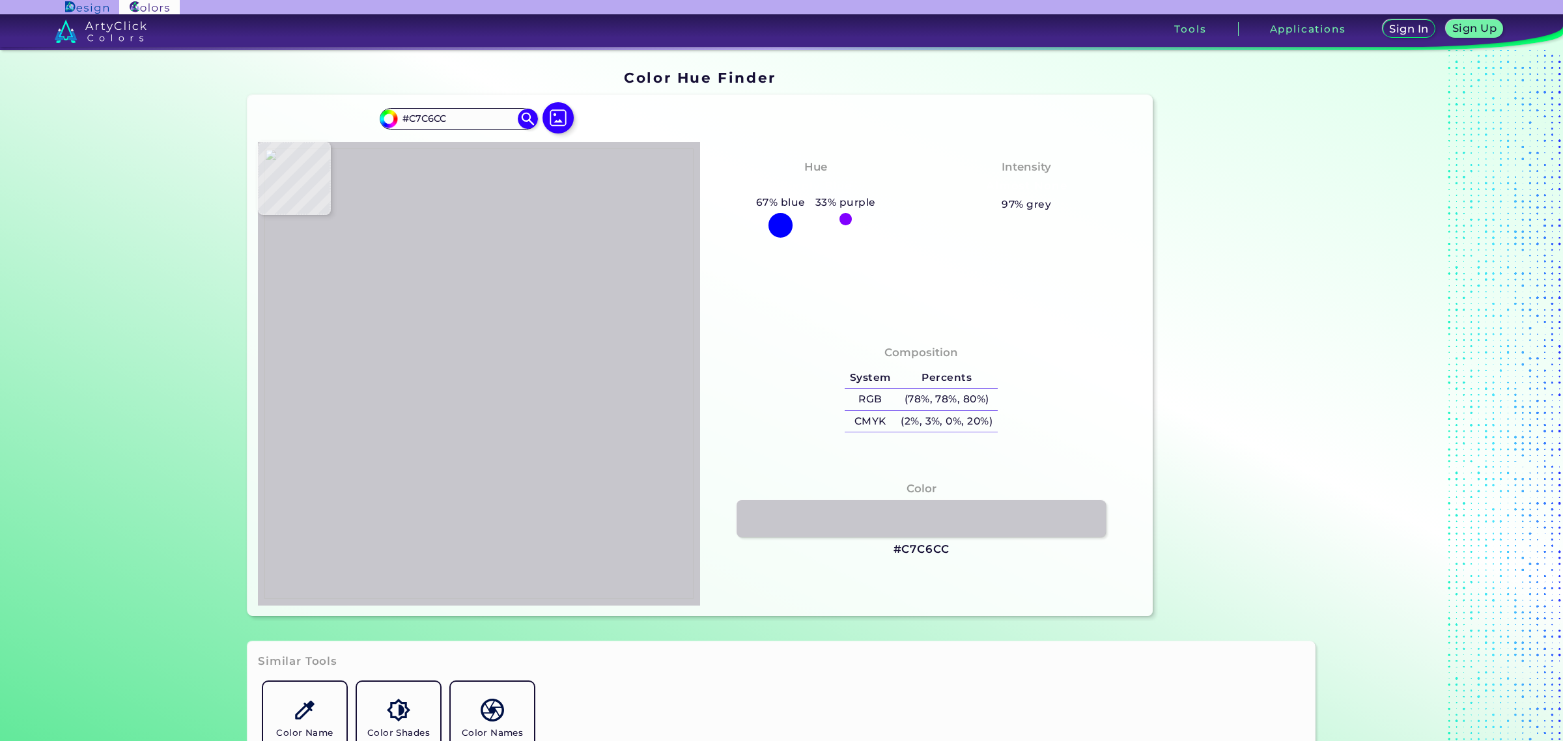
type input "#c5c4ca"
type input "#C5C4CA"
type input "#bebdc2"
type input "#BEBDC2"
type input "#aeadb3"
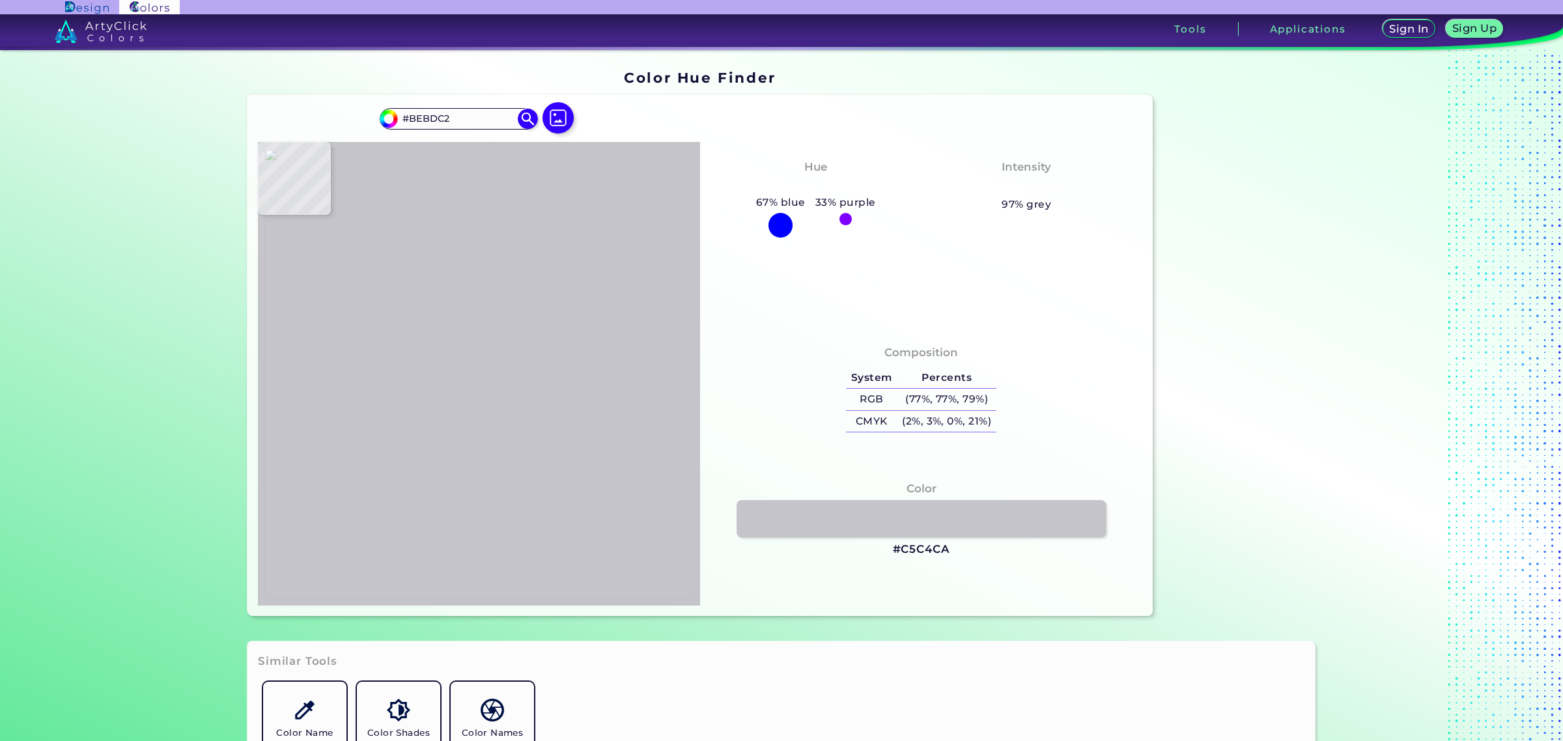
type input "#AEADB3"
type input "#bcbbc0"
type input "#BCBBC0"
type input "#bebdc3"
type input "#BEBDC3"
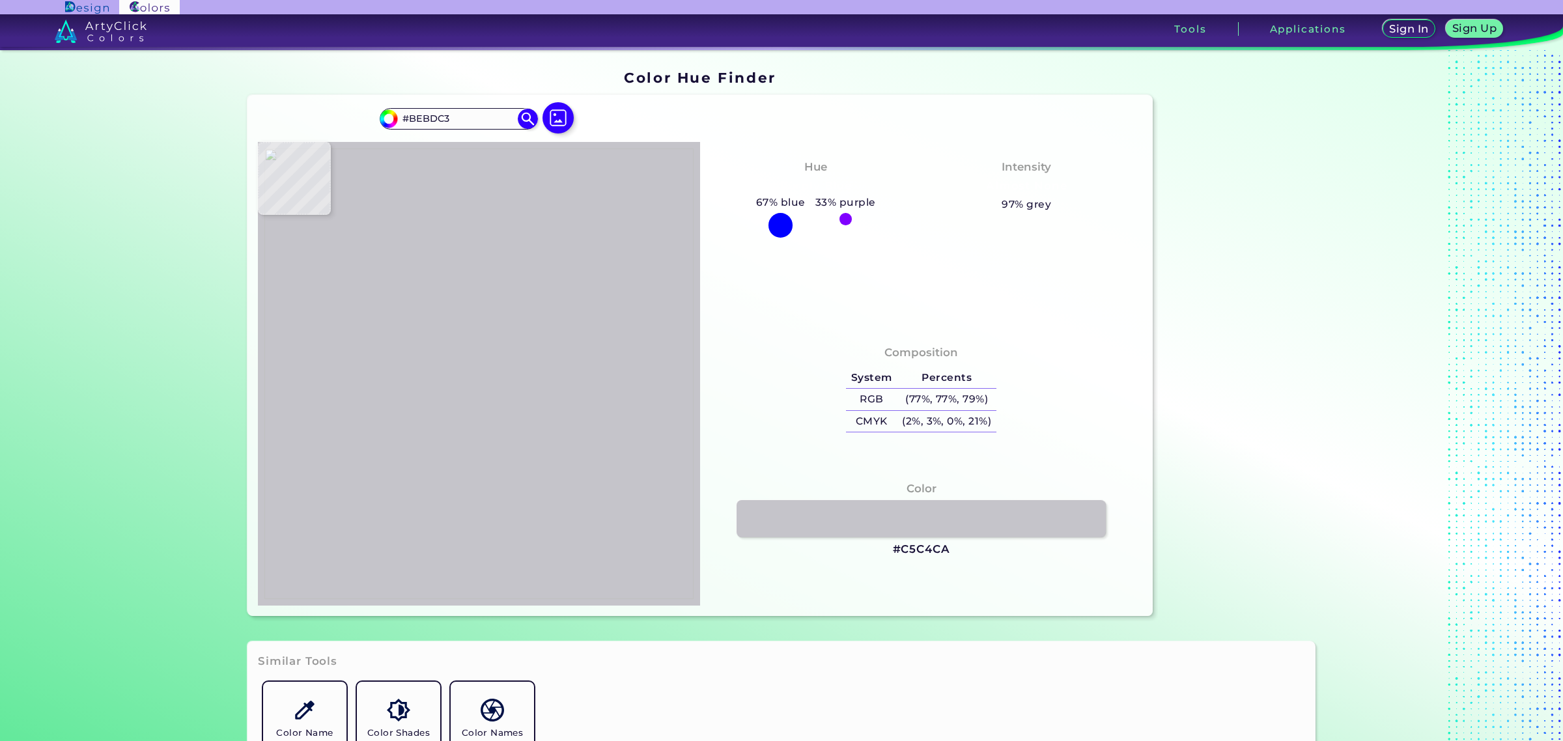
type input "#b3b2b7"
type input "#B3B2B7"
type input "#cac9ce"
type input "#CAC9CE"
type input "#c8c7cc"
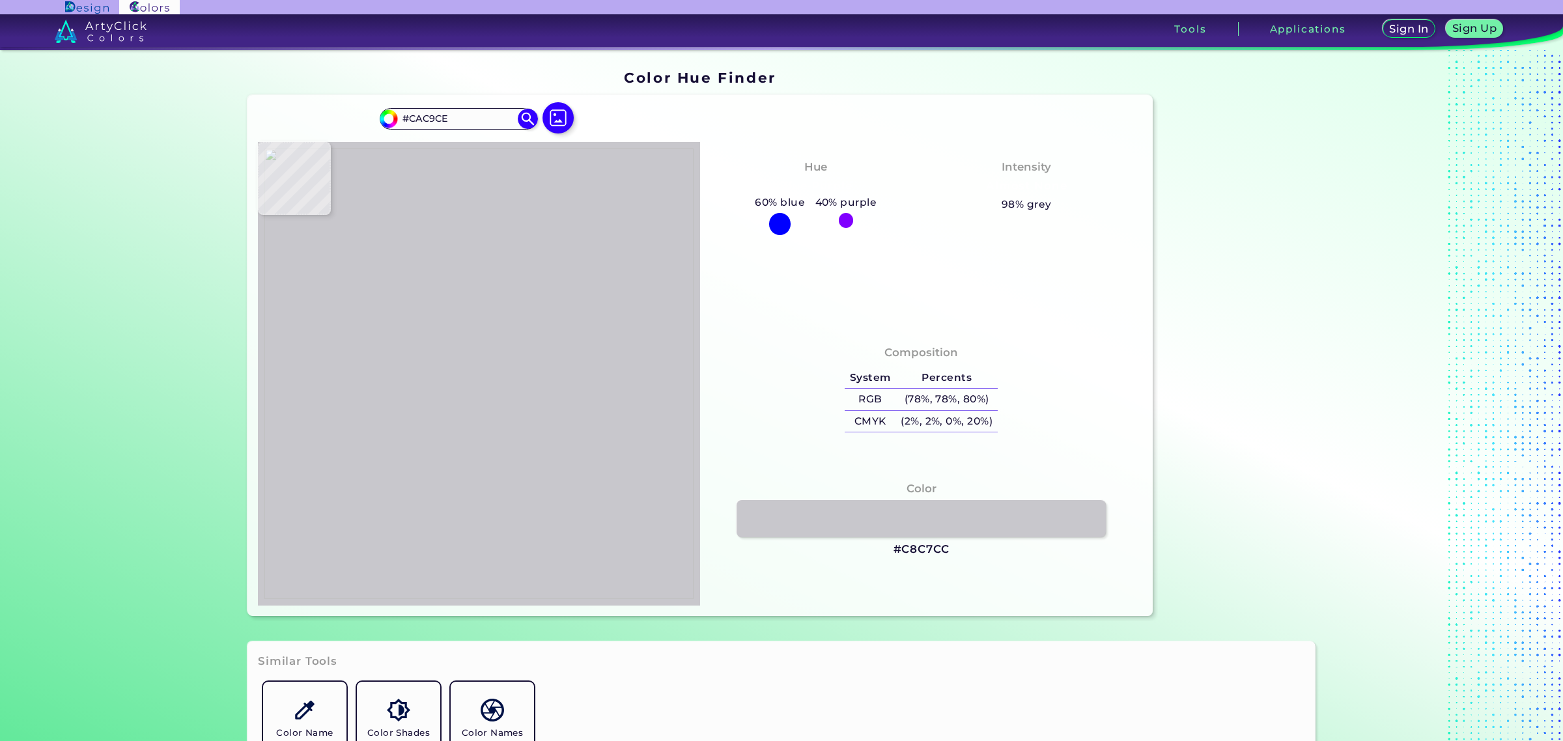
type input "#C8C7CC"
type input "#d0cfd3"
type input "#D0CFD3"
type input "#d6d5da"
type input "#D6D5DA"
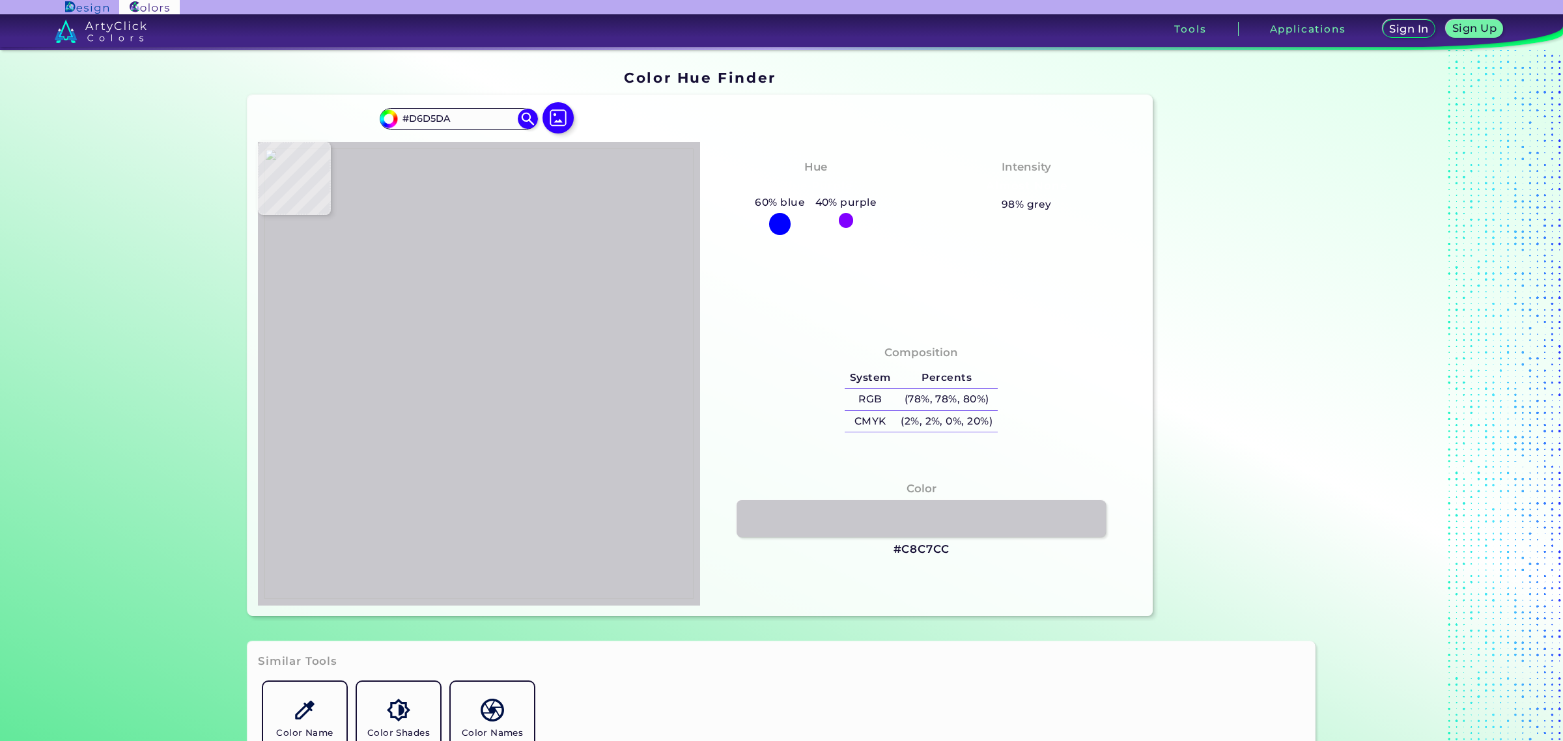
type input "#d9d8dc"
type input "#D9D8DC"
type input "#dbdbdb"
type input "#DBDBDB"
type input "#d6d7d9"
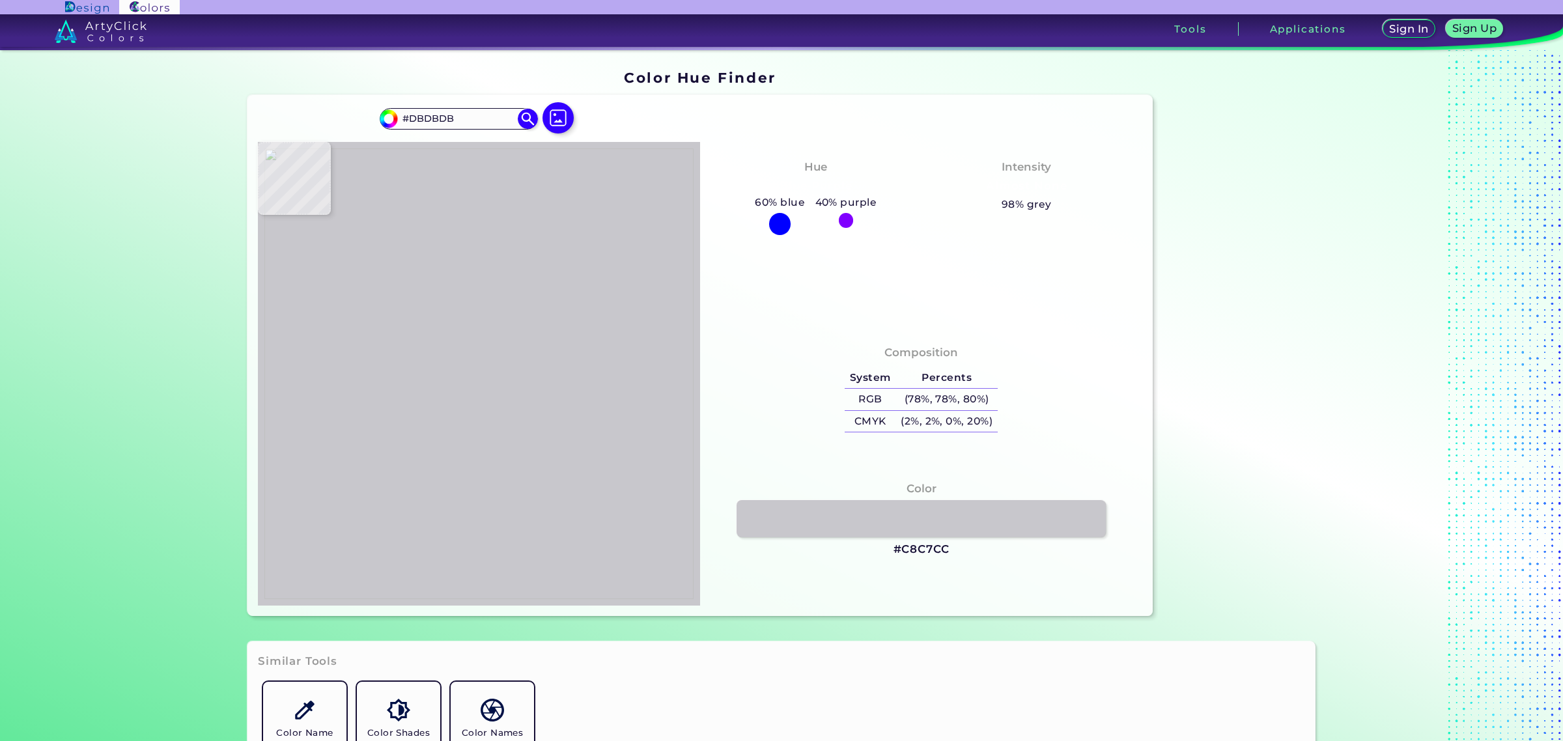
type input "#D6D7D9"
type input "#c7c8cc"
type input "#C7C8CC"
type input "#cdccd1"
type input "#CDCCD1"
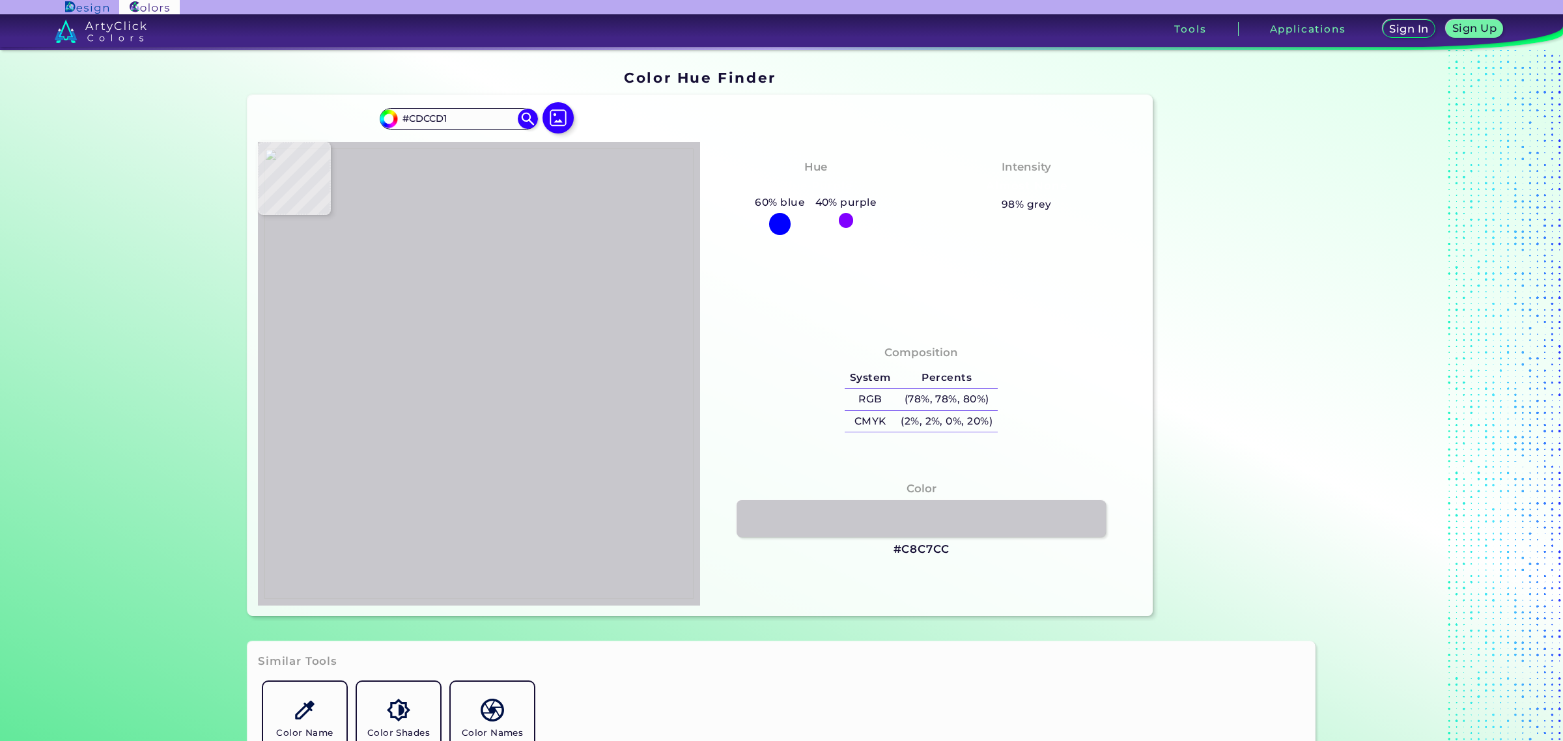
type input "#c7c6cb"
type input "#C7C6CB"
type input "#cecdd2"
type input "#CECDD2"
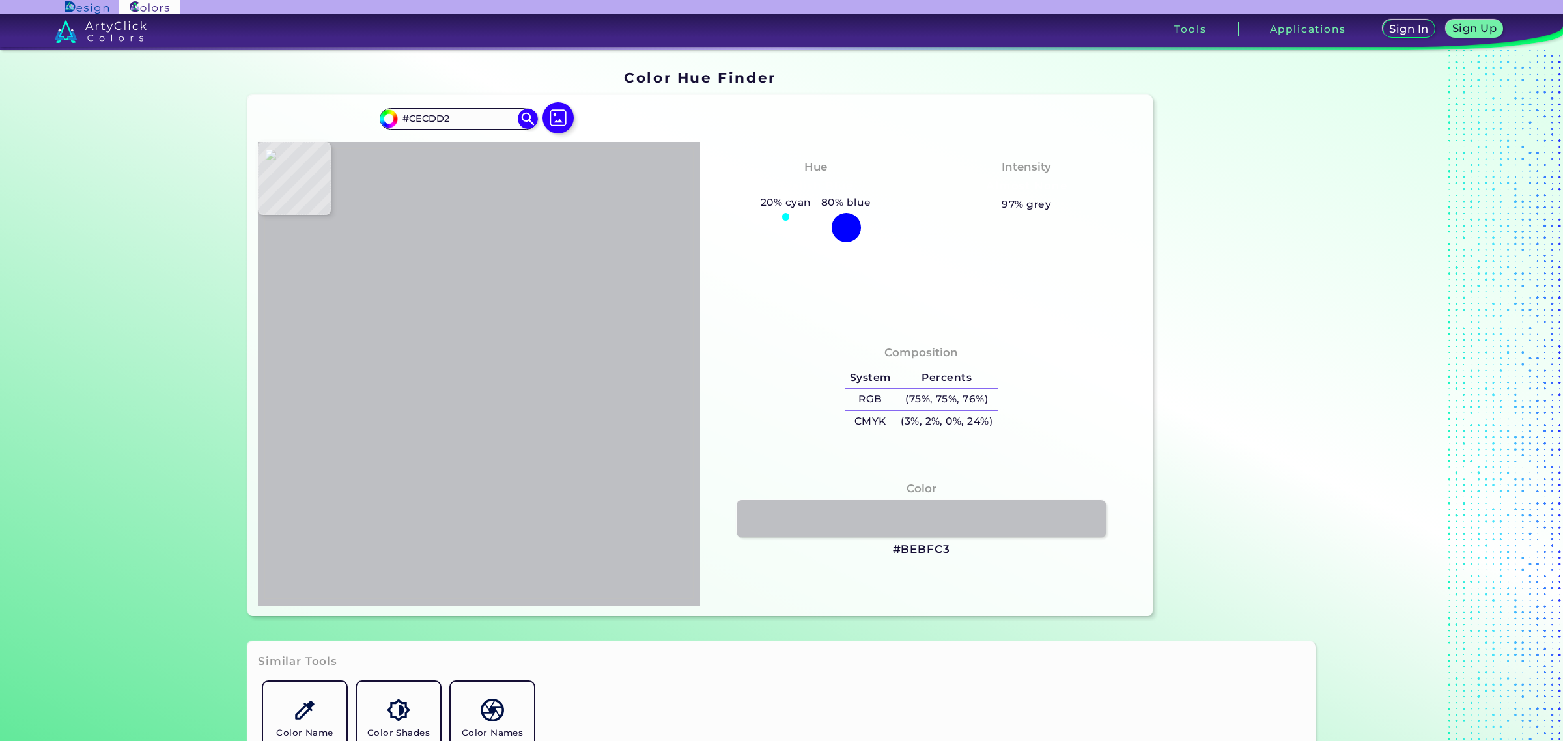
type input "#bebfc3"
type input "#BEBFC3"
type input "#b6b5bb"
type input "#B6B5BB"
type input "#d1cfd4"
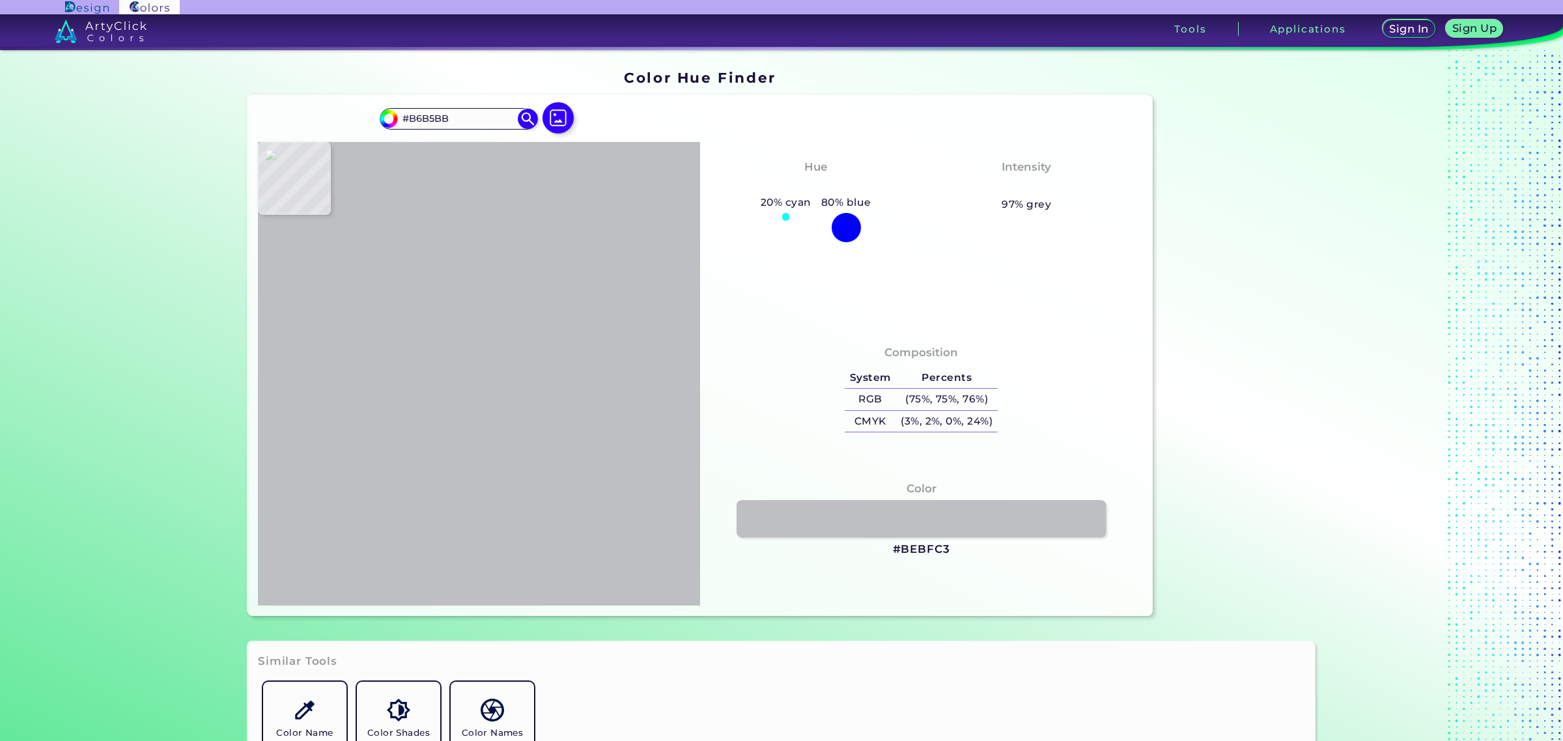
type input "#D1CFD4"
type input "#e7e7e9"
type input "#E7E7E9"
type input "#d8d7dc"
type input "#D8D7DC"
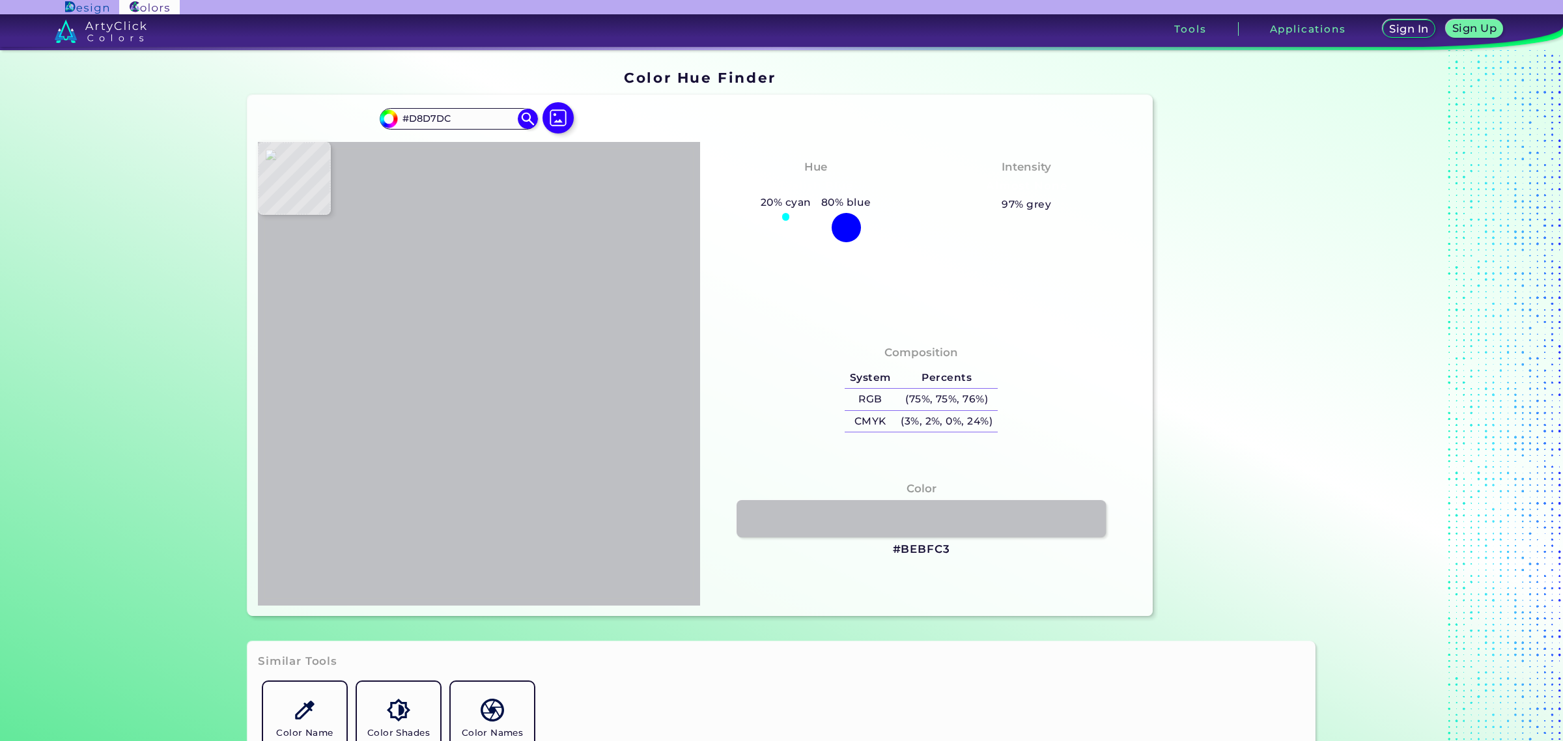
type input "#e4e3e8"
type input "#E4E3E8"
type input "#dad9de"
type input "#DAD9DE"
type input "#c2c1c7"
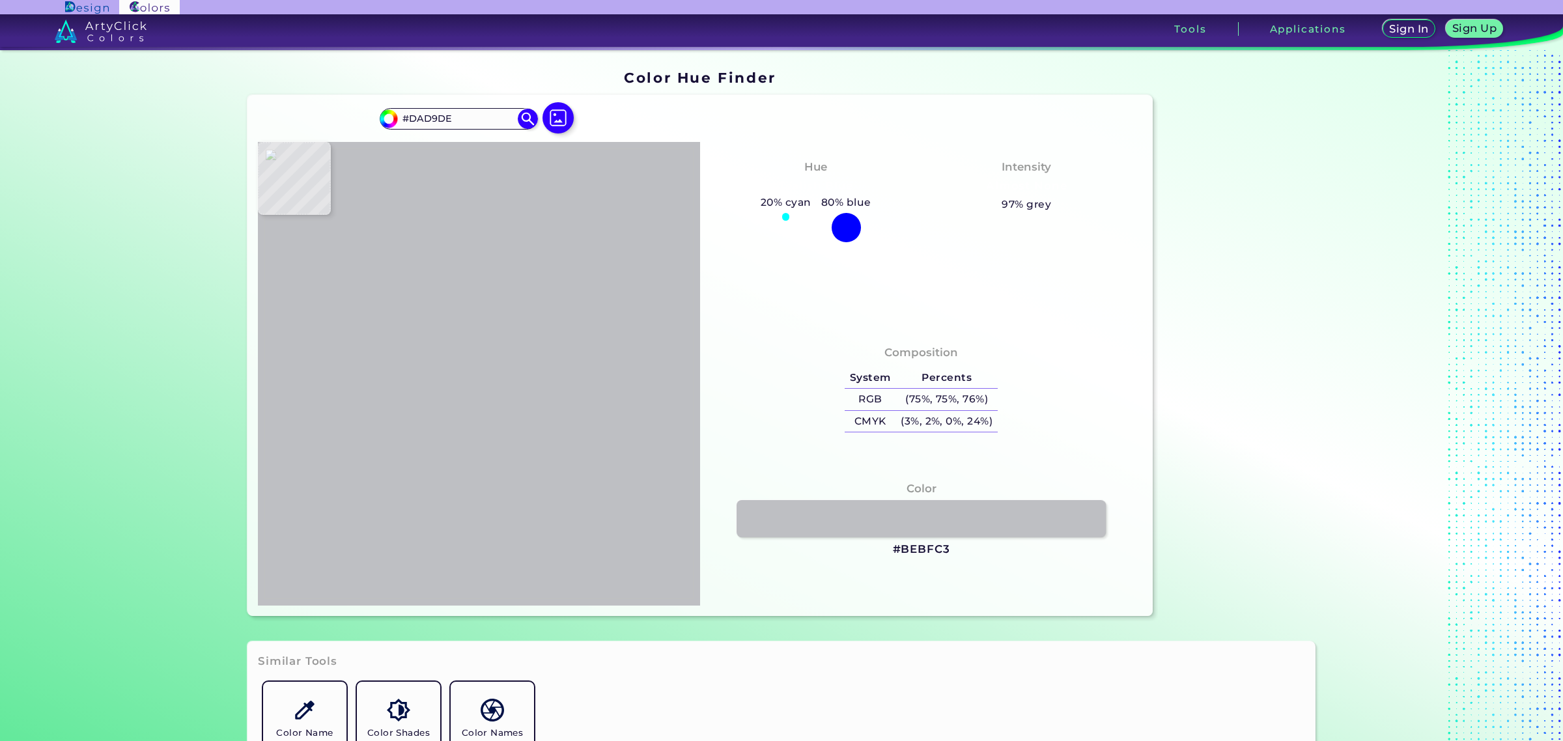
type input "#C2C1C7"
type input "#b2b6b9"
type input "#B2B6B9"
type input "#dcdbe0"
type input "#DCDBE0"
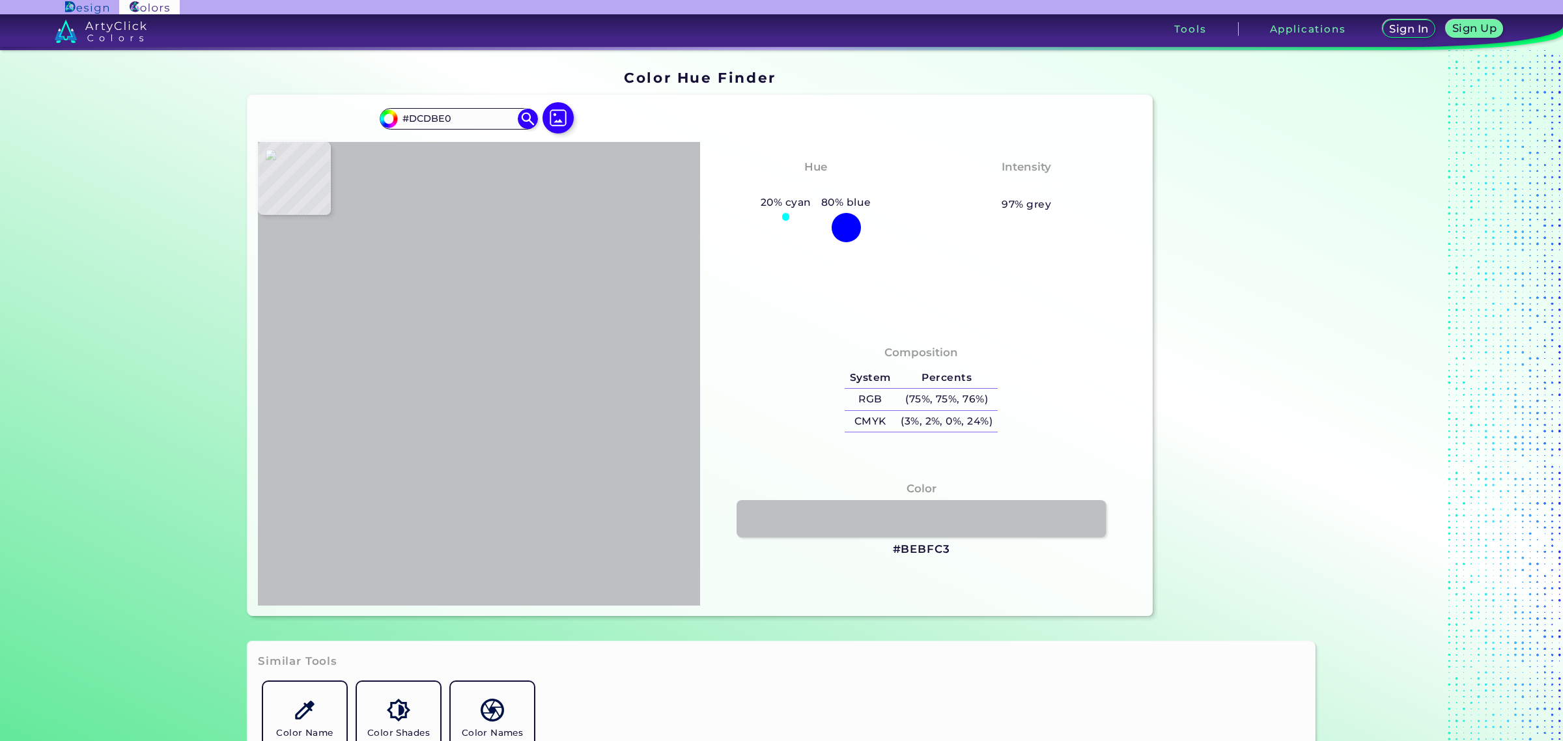
type input "#dcdce1"
type input "#DCDCE1"
type input "#b8b7bc"
type input "#B8B7BC"
type input "#d9d8de"
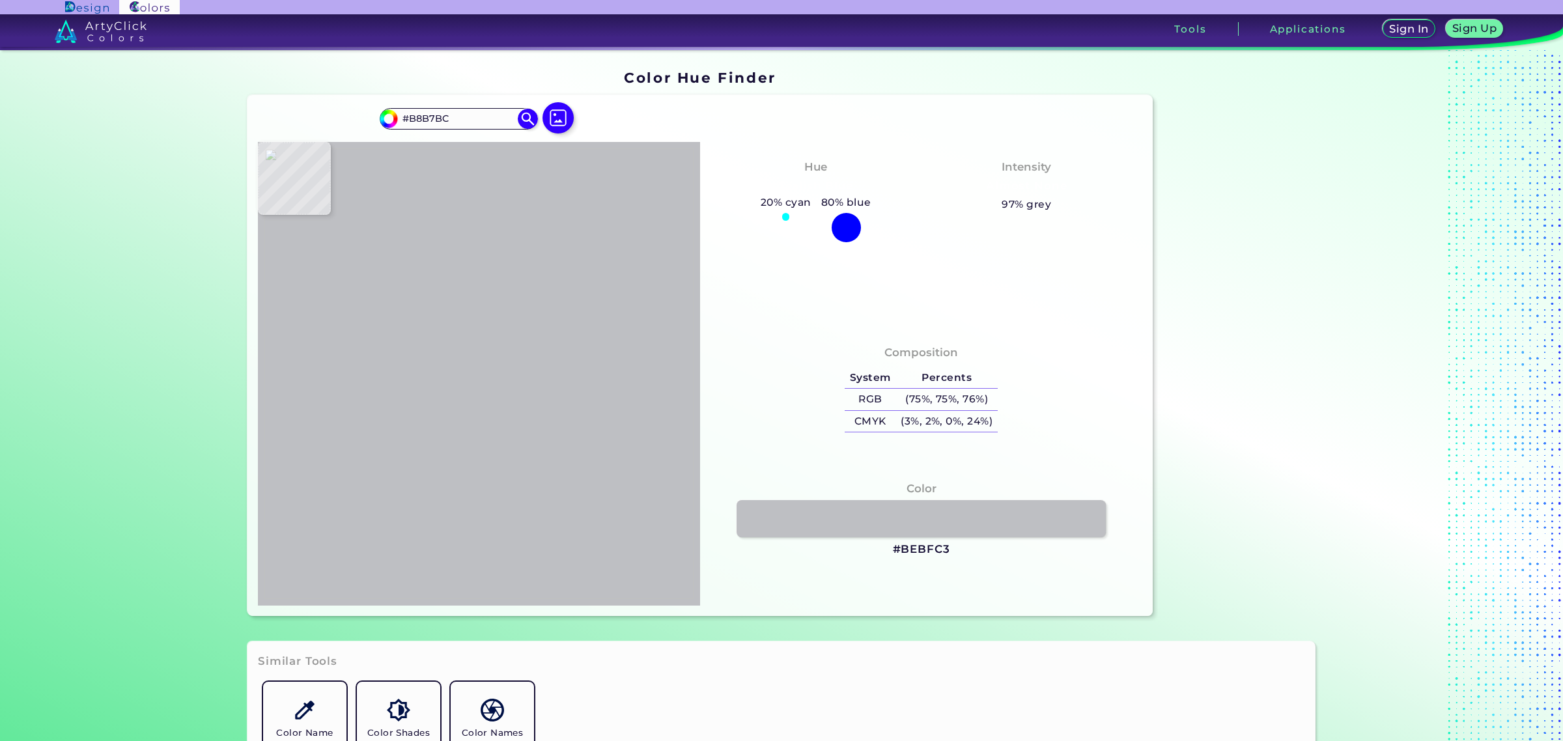
type input "#D9D8DE"
type input "#c3c2c8"
type input "#C3C2C8"
type input "#d4d4d6"
type input "#D4D4D6"
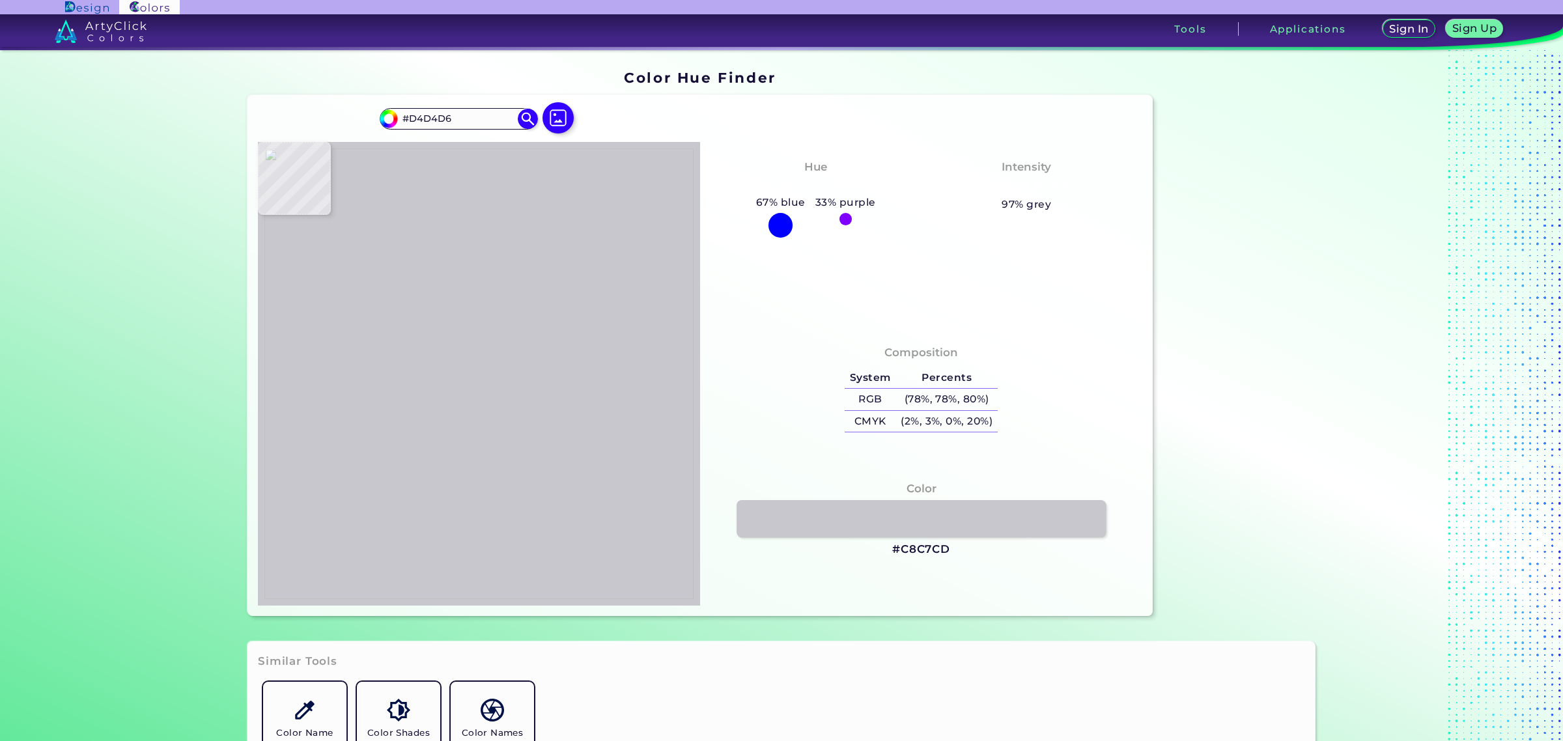
type input "#c8c7cd"
type input "#C8C7CD"
type input "#b8b6bb"
type input "#B8B6BB"
type input "#c5c4c9"
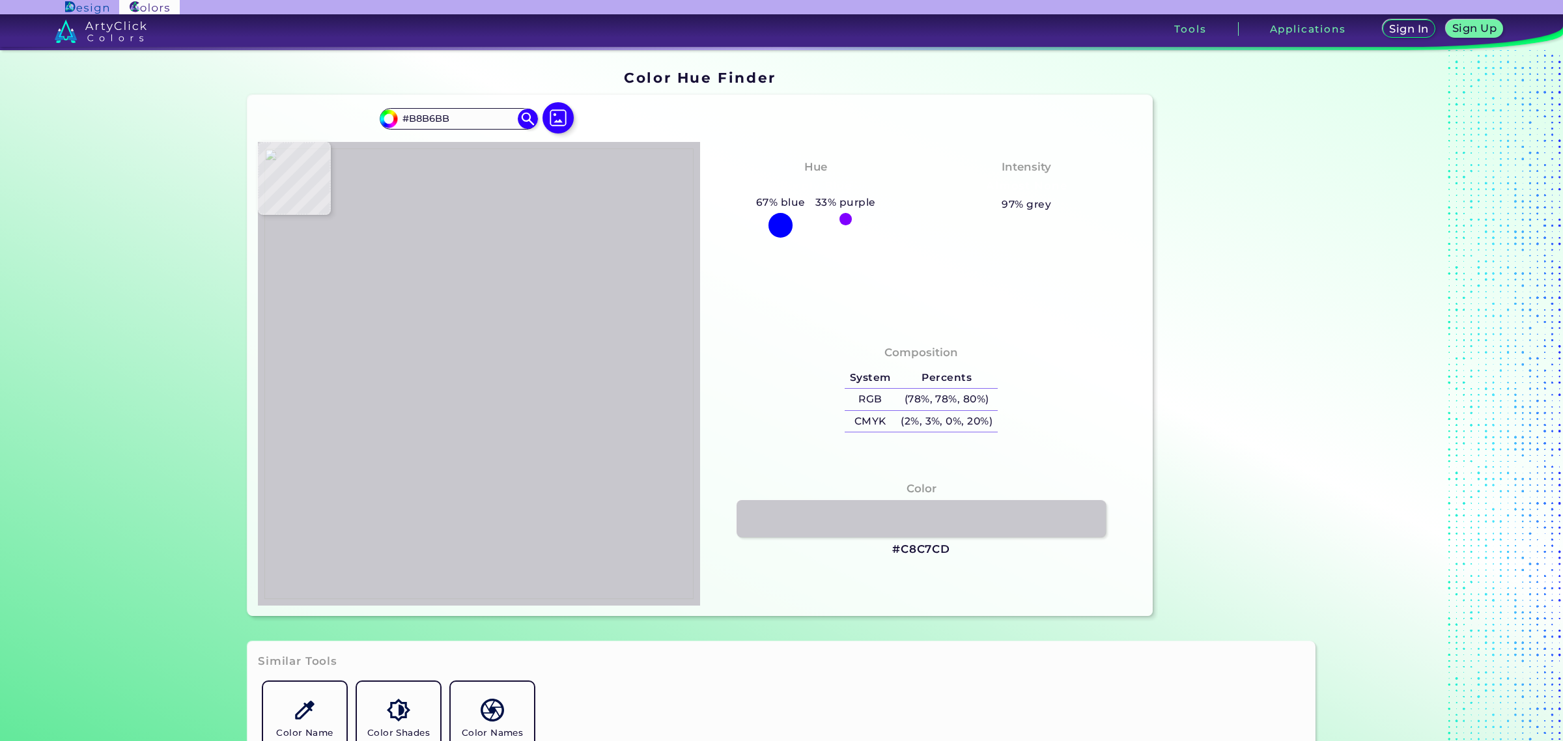
type input "#C5C4C9"
type input "#dfe0e0"
type input "#DFE0E0"
type input "#d6d7db"
type input "#D6D7DB"
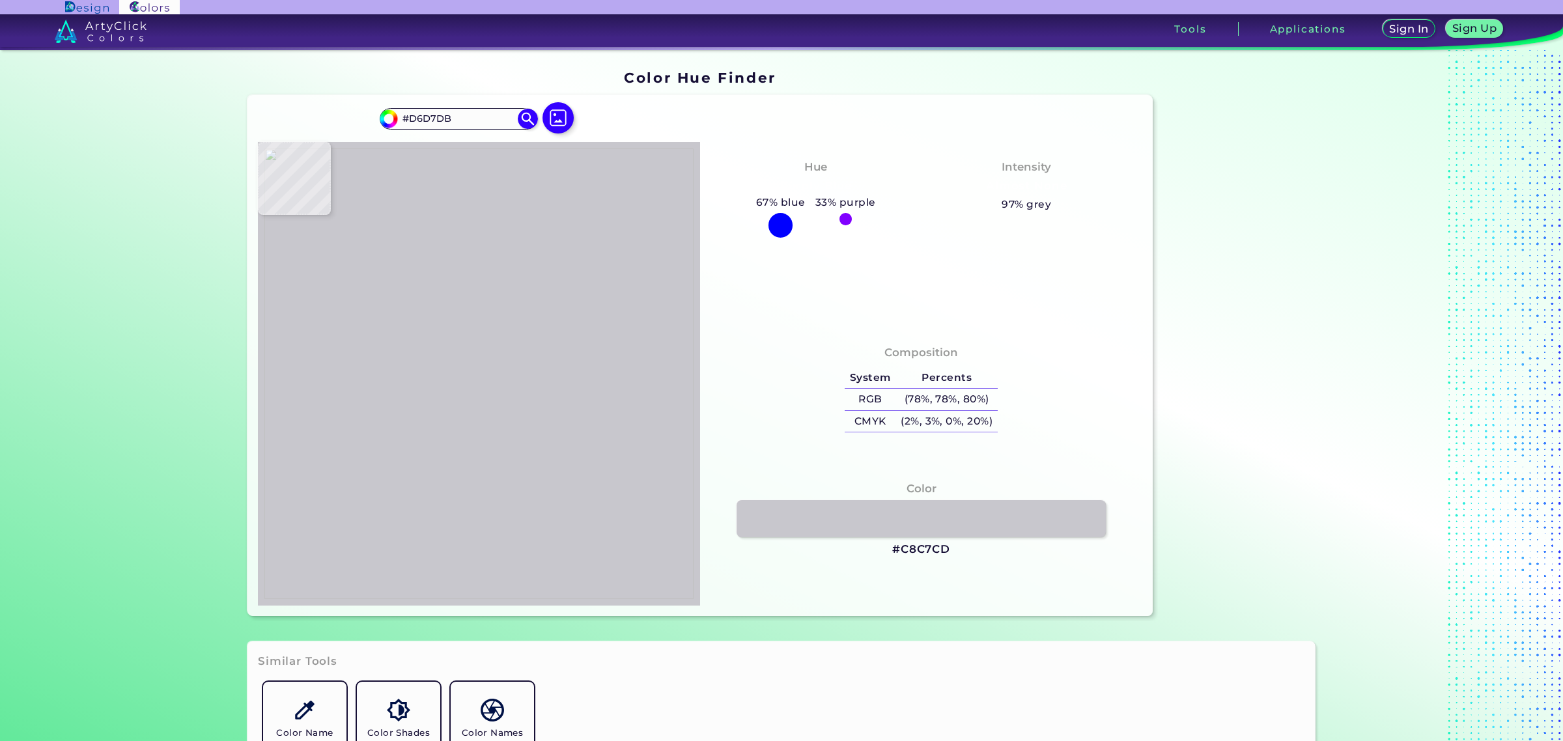
type input "#d2d2d7"
type input "#D2D2D7"
type input "#cbcbcf"
type input "#CBCBCF"
type input "#bfbec3"
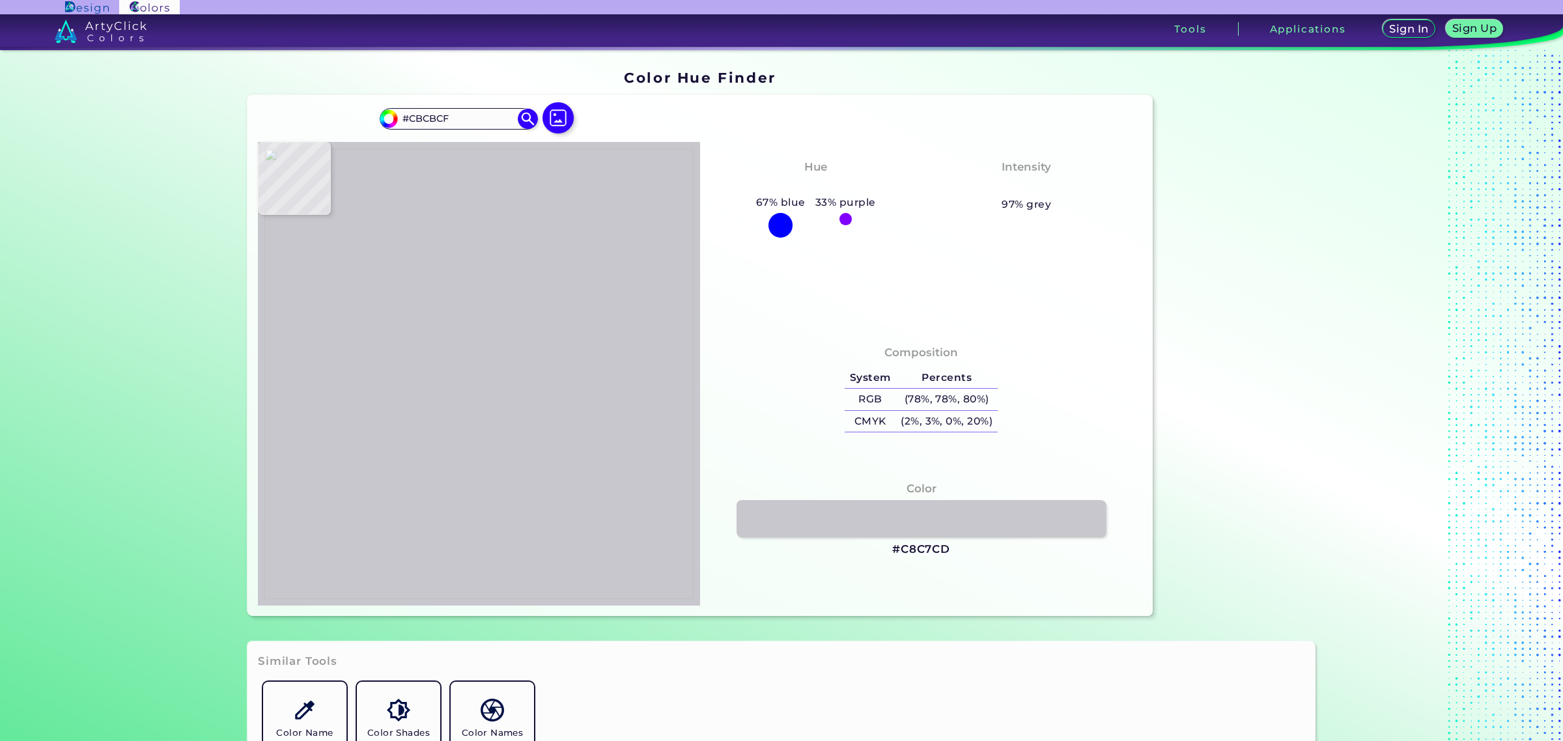
type input "#BFBEC3"
type input "#c4c3c8"
type input "#C4C3C8"
type input "#bfbec4"
type input "#BFBEC4"
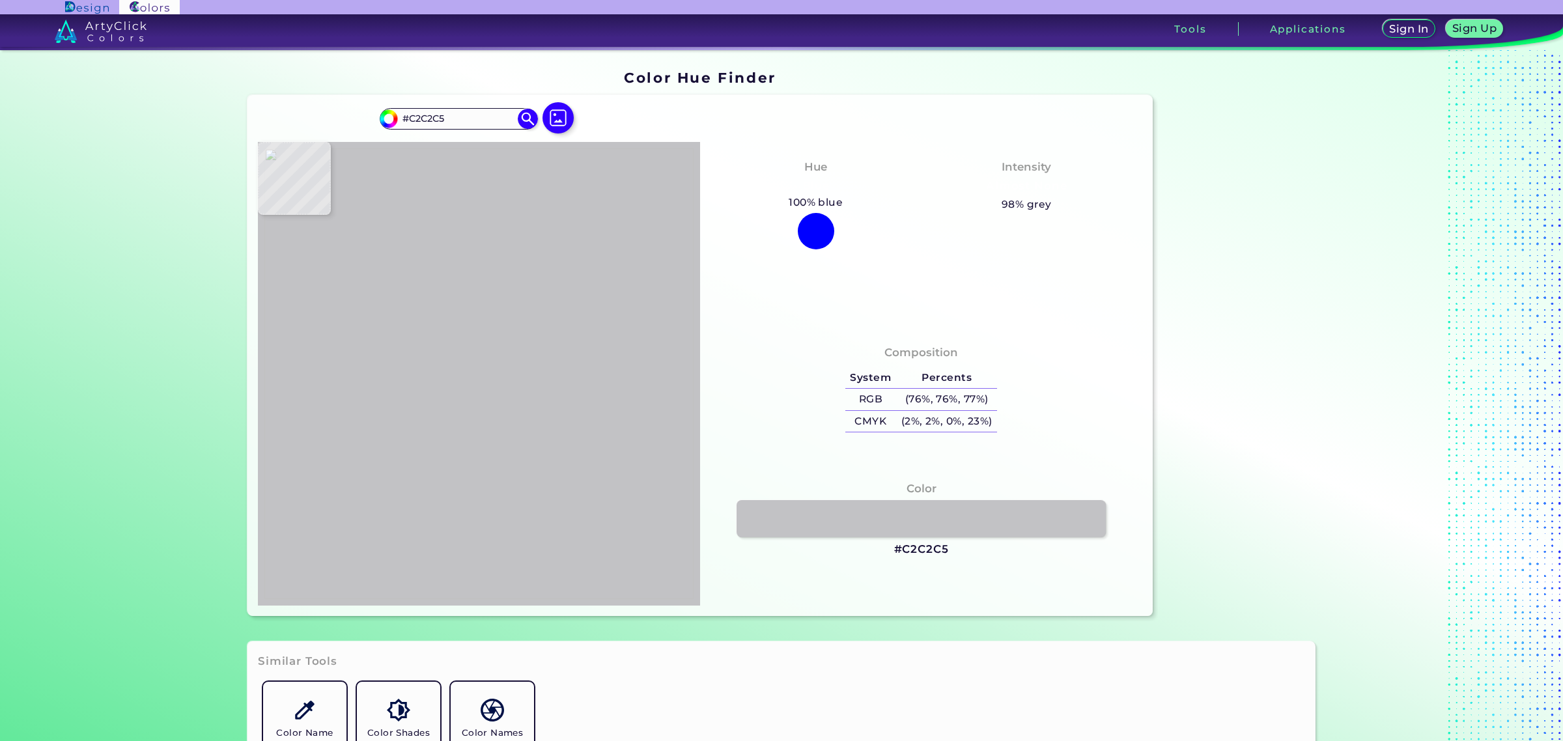
click at [375, 490] on img at bounding box center [478, 373] width 429 height 451
drag, startPoint x: 890, startPoint y: 549, endPoint x: 951, endPoint y: 549, distance: 61.2
click at [951, 549] on div "Color #C2C2C5" at bounding box center [921, 519] width 421 height 90
copy h3 "#C2C2C5"
